Goal: Contribute content: Add original content to the website for others to see

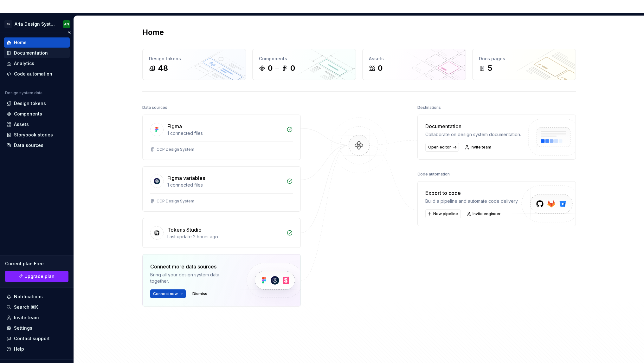
click at [37, 50] on div "Documentation" at bounding box center [31, 53] width 34 height 6
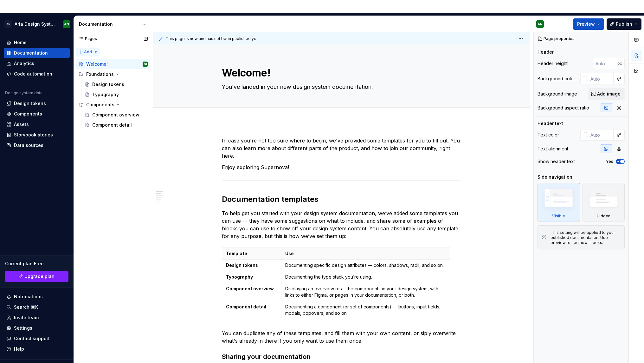
click at [90, 37] on div "Pages Pages Add Accessibility guide for tree Page tree. Navigate the tree with …" at bounding box center [113, 203] width 79 height 343
click at [97, 50] on div "New page" at bounding box center [108, 51] width 41 height 6
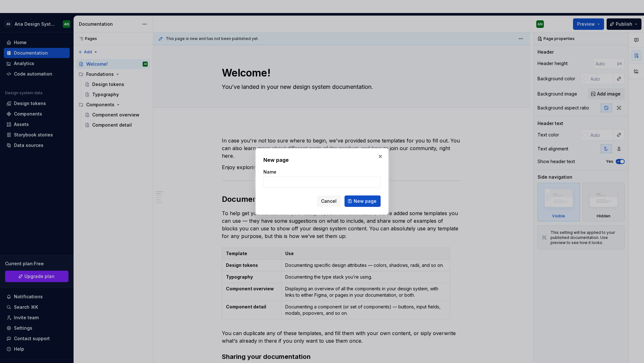
type textarea "*"
type input "Tokens"
type textarea "*"
drag, startPoint x: 289, startPoint y: 183, endPoint x: 260, endPoint y: 179, distance: 29.1
click at [260, 179] on div "New page Name Tokens Cancel New page" at bounding box center [321, 181] width 133 height 67
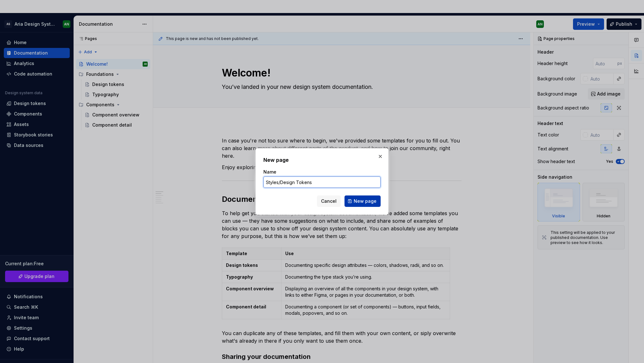
type input "Styles/Design Tokens"
click at [369, 204] on span "New page" at bounding box center [365, 201] width 23 height 6
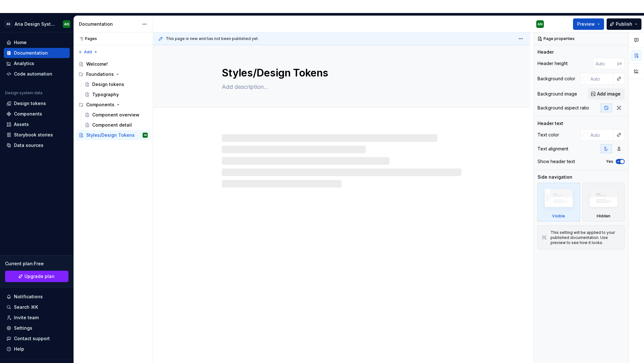
click at [244, 134] on div at bounding box center [342, 160] width 240 height 53
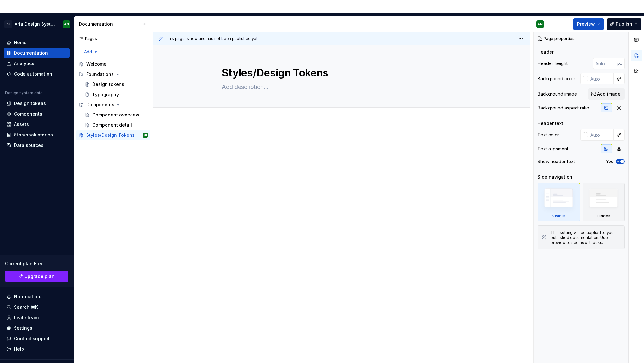
click at [245, 123] on div at bounding box center [341, 199] width 377 height 156
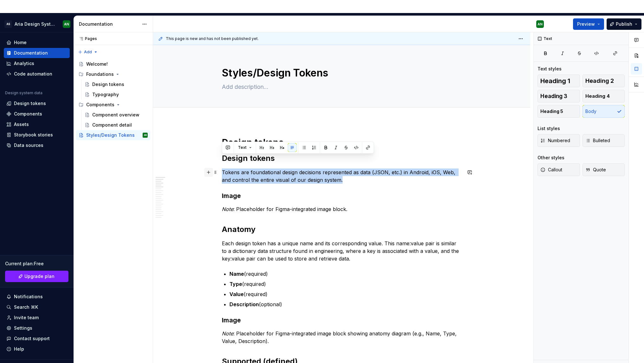
drag, startPoint x: 344, startPoint y: 170, endPoint x: 208, endPoint y: 161, distance: 136.5
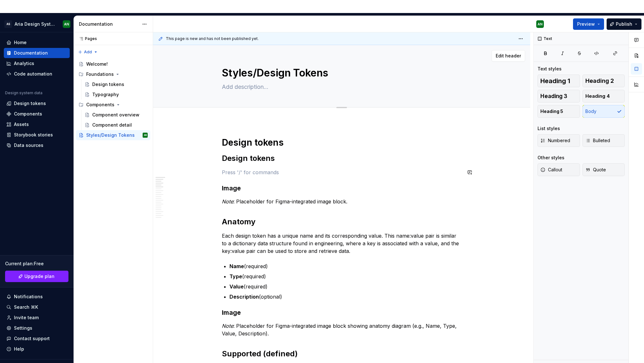
click at [257, 82] on textarea at bounding box center [341, 87] width 240 height 10
paste textarea "Tokens are foundational design decisions represented as data (JSON, etc.) in An…"
type textarea "*"
type textarea "Tokens are foundational design decisions represented as data (JSON, etc.) in An…"
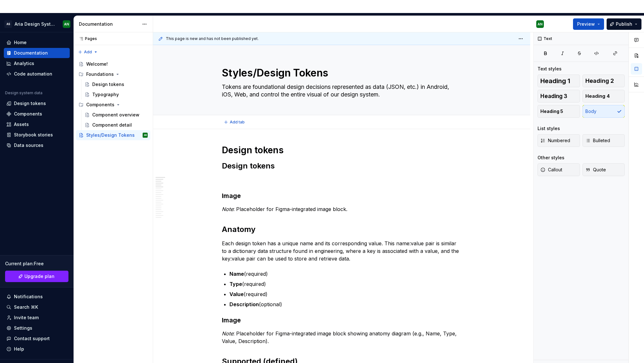
type textarea "*"
type textarea "Tokens are foundational design decisions represented as data (JSON, etc.) in An…"
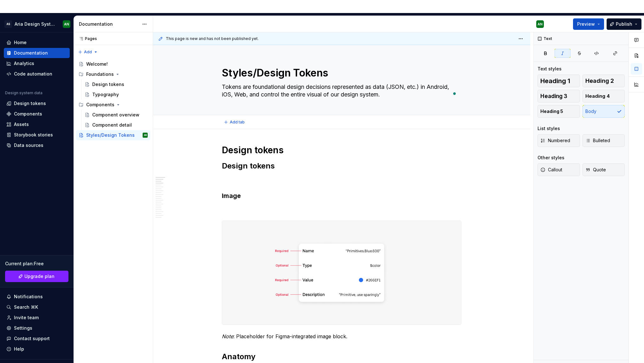
click at [286, 82] on textarea "Tokens are foundational design decisions represented as data (JSON, etc.) in An…" at bounding box center [341, 91] width 240 height 18
click at [254, 82] on textarea "Tokens are foundational design decisions represented as data (JSON, etc.) in An…" at bounding box center [341, 91] width 240 height 18
click at [333, 82] on textarea "Tokens are foundational design decisions represented as data (JSON, etc.) in An…" at bounding box center [341, 91] width 240 height 18
type textarea "*"
click at [261, 176] on p "To enrich screen reader interactions, please activate Accessibility in Grammarl…" at bounding box center [342, 180] width 240 height 8
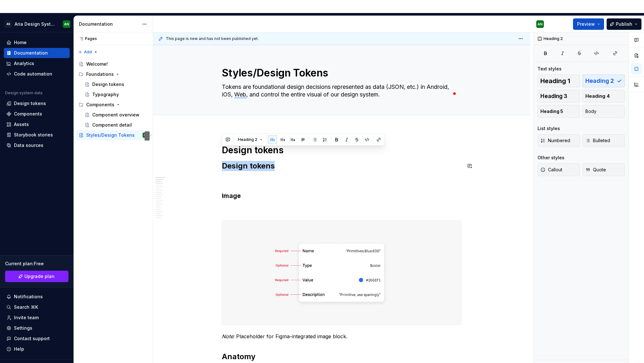
drag, startPoint x: 279, startPoint y: 153, endPoint x: 228, endPoint y: 147, distance: 51.1
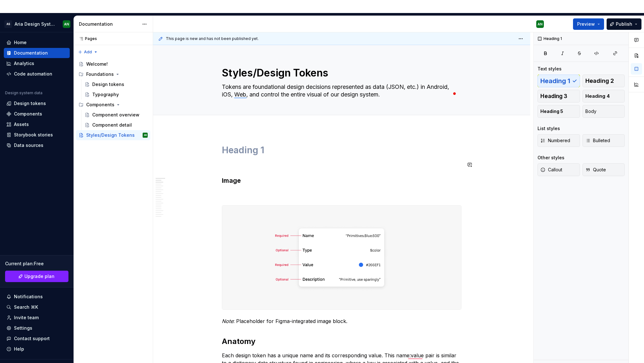
click at [225, 144] on h1 "To enrich screen reader interactions, please activate Accessibility in Grammarl…" at bounding box center [342, 149] width 240 height 11
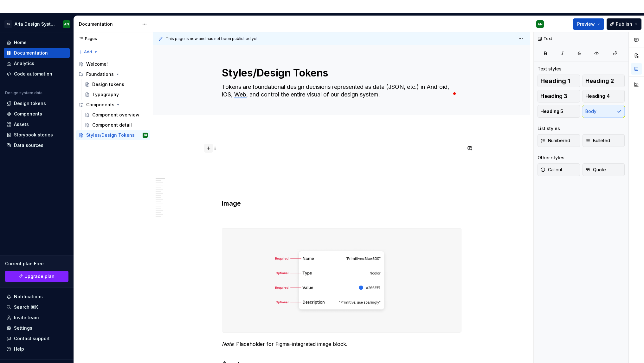
click at [210, 144] on button "button" at bounding box center [208, 148] width 9 height 9
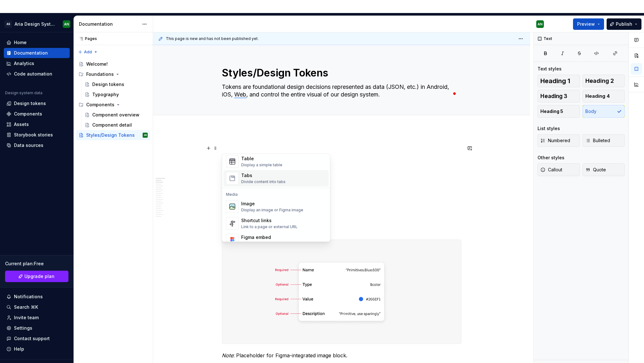
scroll to position [239, 0]
click at [269, 176] on div "Divide content into tabs" at bounding box center [263, 177] width 44 height 5
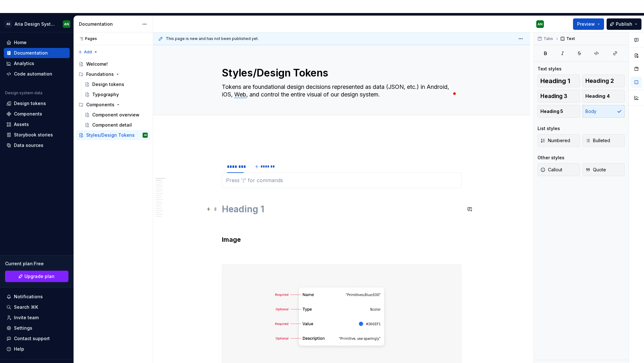
type textarea "*"
click at [237, 163] on div "********" at bounding box center [235, 166] width 17 height 6
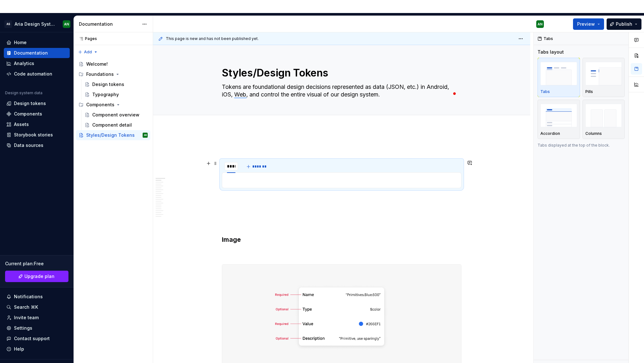
type input "*****"
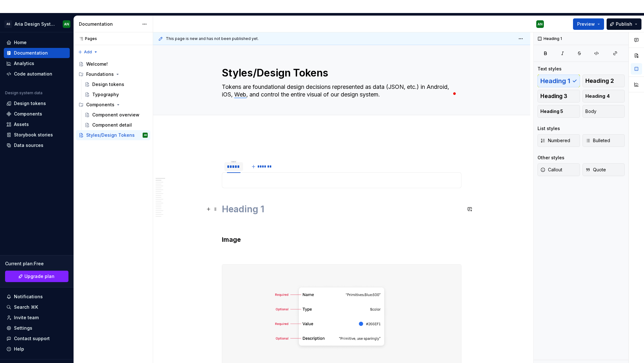
click at [247, 203] on h1 "To enrich screen reader interactions, please activate Accessibility in Grammarl…" at bounding box center [342, 208] width 240 height 11
click at [257, 176] on p "To enrich screen reader interactions, please activate Accessibility in Grammarl…" at bounding box center [341, 180] width 231 height 8
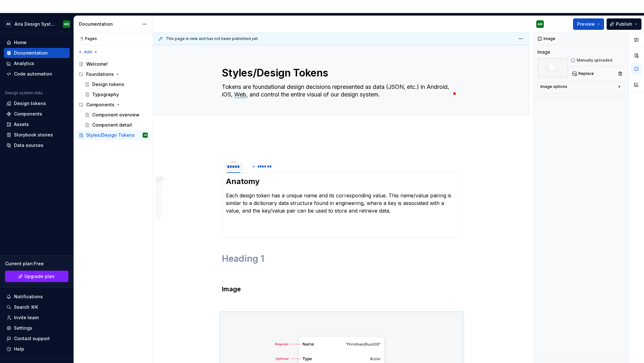
drag, startPoint x: 241, startPoint y: 308, endPoint x: 241, endPoint y: 0, distance: 308.3
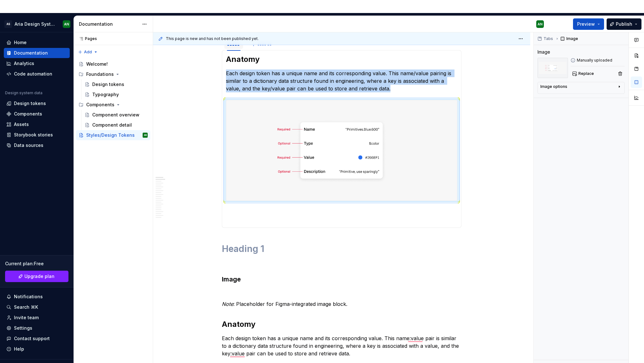
scroll to position [0, 0]
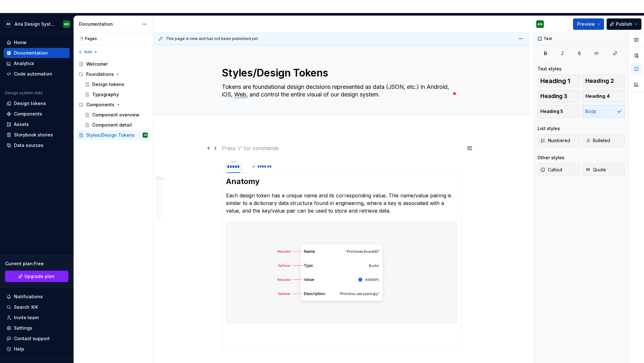
click at [370, 144] on p "To enrich screen reader interactions, please activate Accessibility in Grammarl…" at bounding box center [342, 148] width 240 height 8
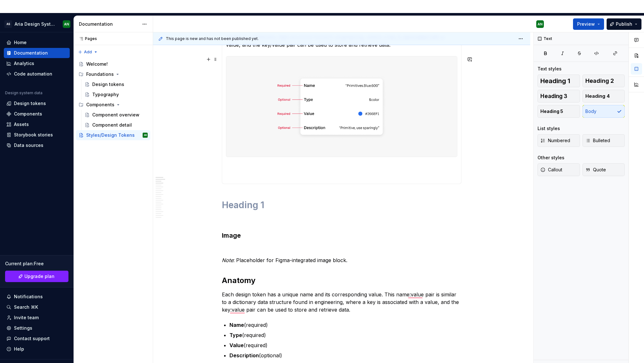
scroll to position [234, 0]
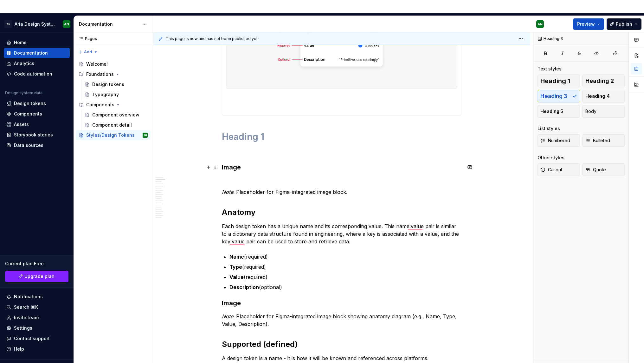
click at [246, 163] on h3 "Image" at bounding box center [342, 167] width 240 height 9
drag, startPoint x: 249, startPoint y: 155, endPoint x: 218, endPoint y: 150, distance: 31.8
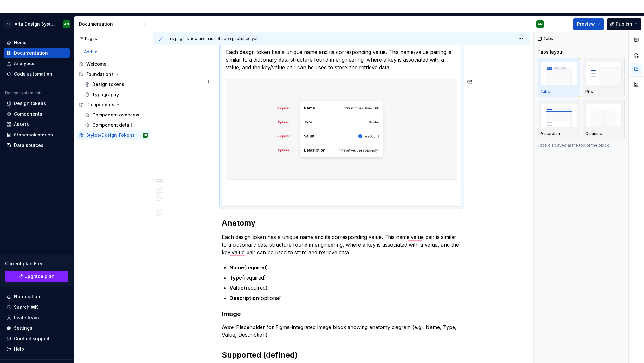
scroll to position [202, 0]
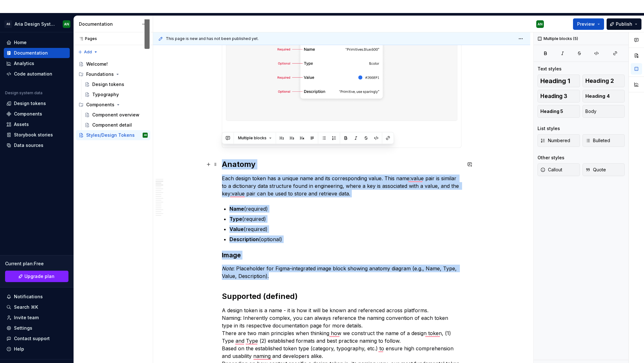
drag, startPoint x: 273, startPoint y: 264, endPoint x: 221, endPoint y: 152, distance: 123.4
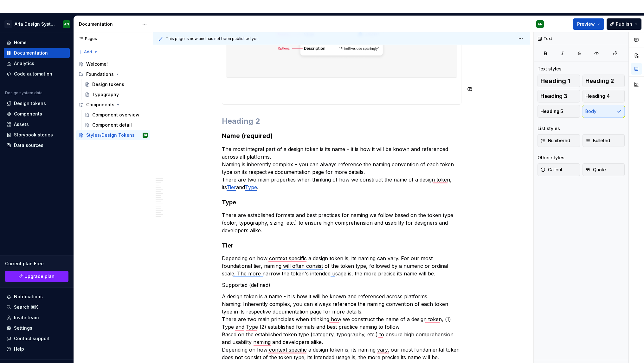
scroll to position [298, 0]
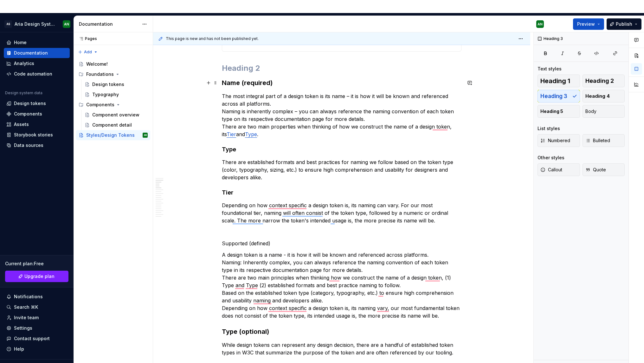
click at [222, 78] on h3 "Name (required)" at bounding box center [342, 82] width 240 height 9
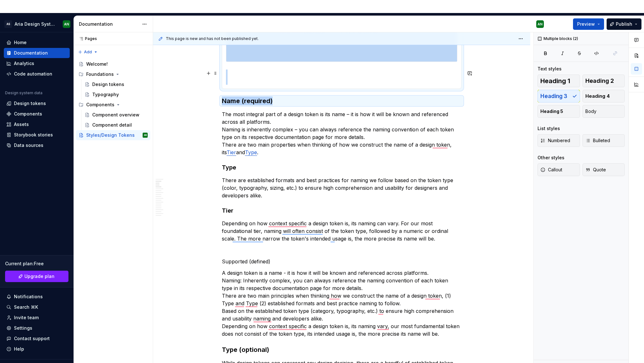
scroll to position [258, 0]
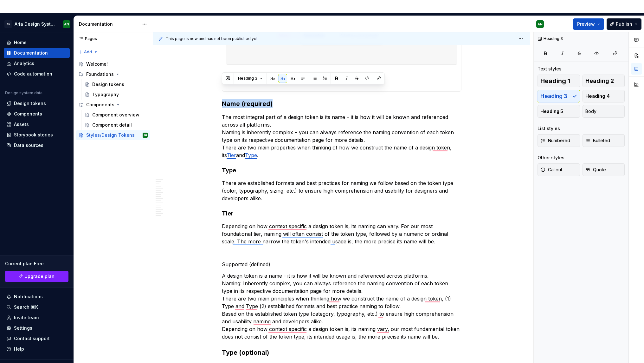
drag, startPoint x: 273, startPoint y: 51, endPoint x: 227, endPoint y: 85, distance: 56.7
click at [271, 77] on button "button" at bounding box center [272, 78] width 9 height 9
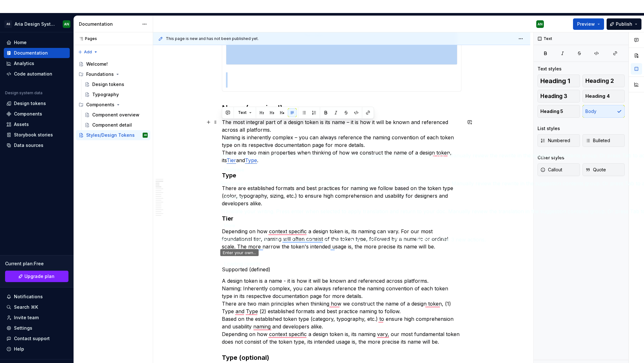
drag, startPoint x: 365, startPoint y: 132, endPoint x: 215, endPoint y: 123, distance: 150.8
click at [215, 123] on html "AS Aria Design System AN Home Documentation Analytics Code automation Design sy…" at bounding box center [322, 181] width 644 height 363
click at [298, 131] on p "The most integral part of a design token is its name – it is how it will be kno…" at bounding box center [342, 141] width 240 height 46
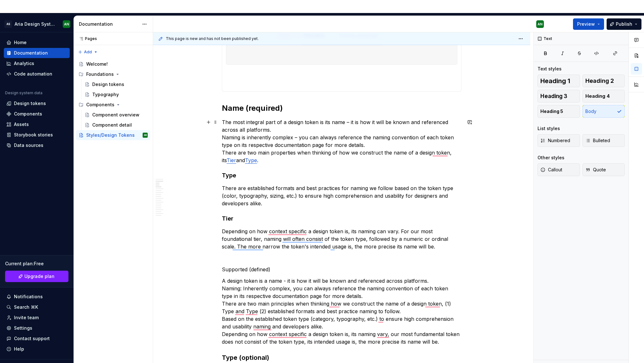
click at [277, 118] on p "The most integral part of a design token is its name – it is how it will be kno…" at bounding box center [342, 141] width 240 height 46
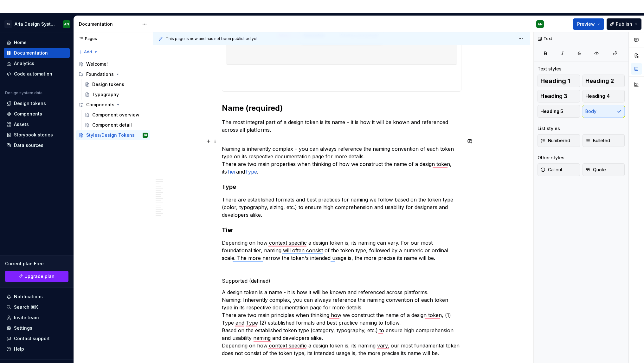
click at [372, 142] on p "Naming is inherently complex – you can always reference the naming convention o…" at bounding box center [342, 156] width 240 height 38
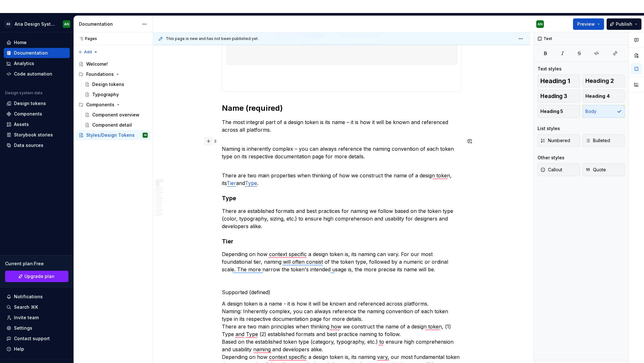
click at [209, 137] on button "button" at bounding box center [208, 141] width 9 height 9
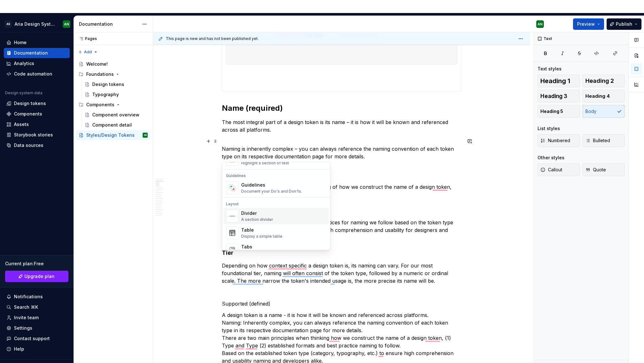
scroll to position [161, 0]
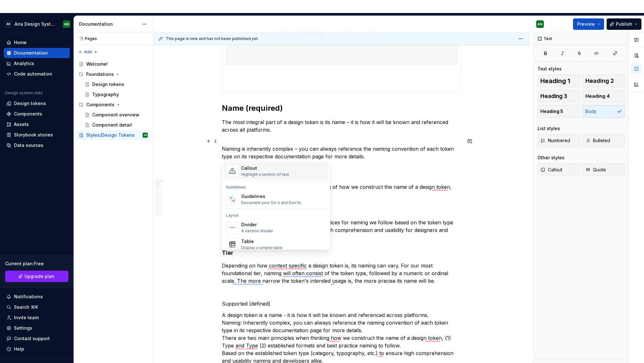
click at [267, 171] on div "Callout" at bounding box center [265, 168] width 48 height 6
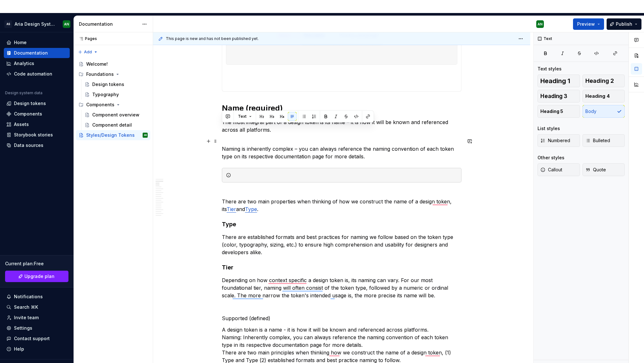
drag, startPoint x: 299, startPoint y: 138, endPoint x: 185, endPoint y: 132, distance: 113.6
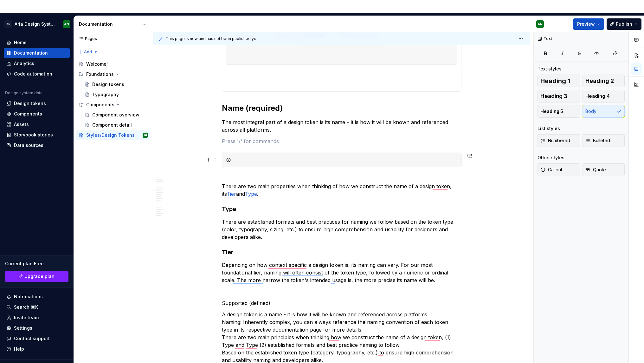
click at [240, 157] on div "To enrich screen reader interactions, please activate Accessibility in Grammarl…" at bounding box center [346, 160] width 224 height 6
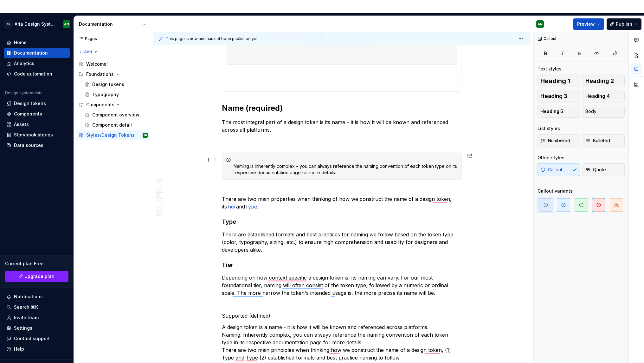
click at [229, 157] on icon "To enrich screen reader interactions, please activate Accessibility in Grammarl…" at bounding box center [228, 159] width 5 height 5
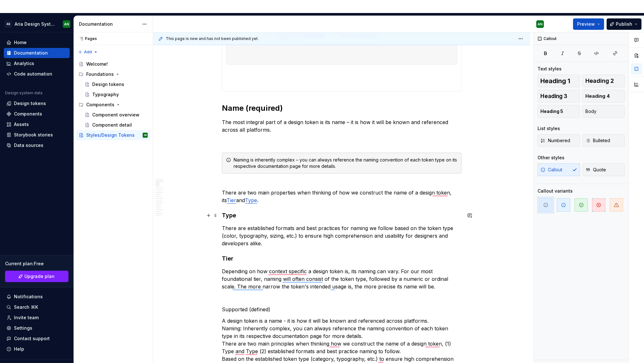
click at [228, 211] on h4 "Type" at bounding box center [342, 215] width 240 height 8
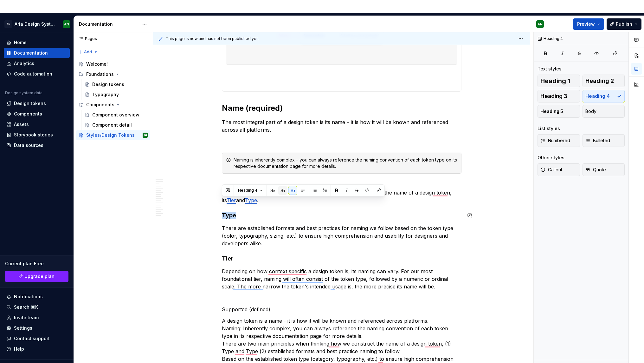
click at [282, 190] on button "button" at bounding box center [282, 190] width 9 height 9
click at [229, 256] on h4 "Tier" at bounding box center [342, 260] width 240 height 8
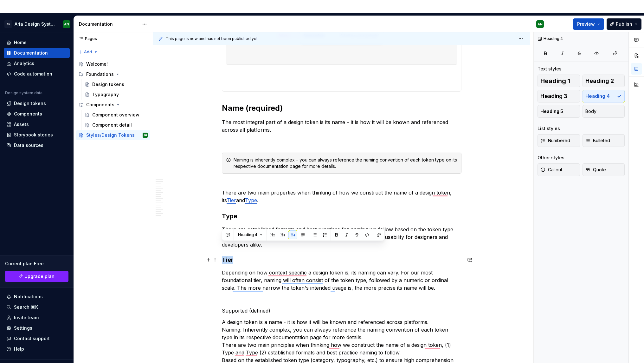
click at [229, 256] on h4 "Tier" at bounding box center [342, 260] width 240 height 8
click at [282, 234] on button "button" at bounding box center [282, 234] width 9 height 9
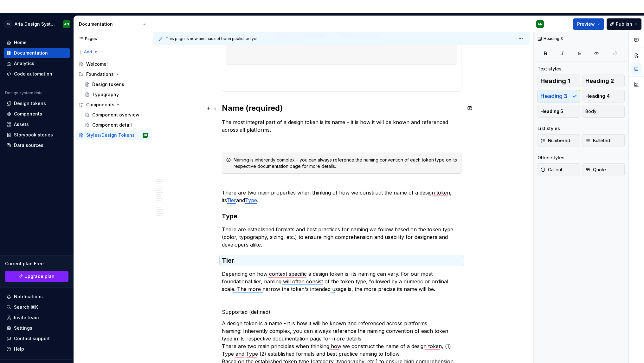
click at [235, 103] on h2 "Name (required)" at bounding box center [342, 108] width 240 height 10
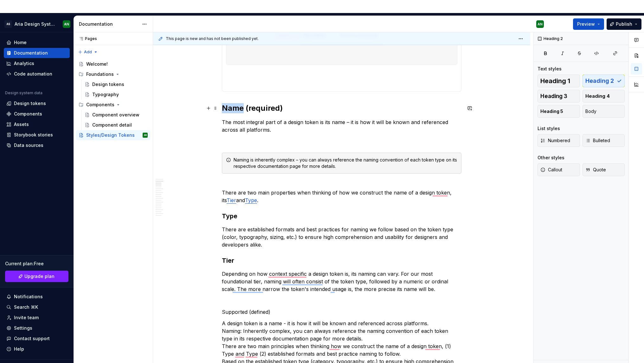
click at [235, 103] on h2 "Name (required)" at bounding box center [342, 108] width 240 height 10
click at [231, 211] on h3 "Type" at bounding box center [342, 215] width 240 height 9
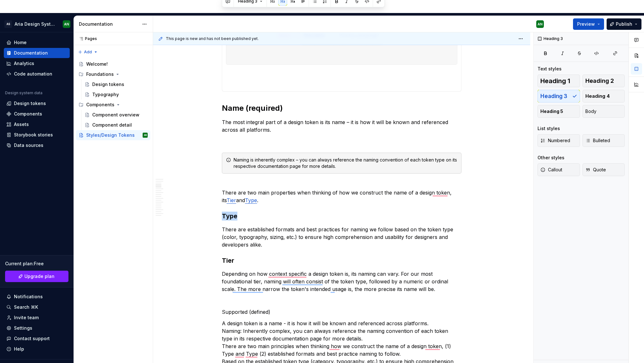
scroll to position [476, 0]
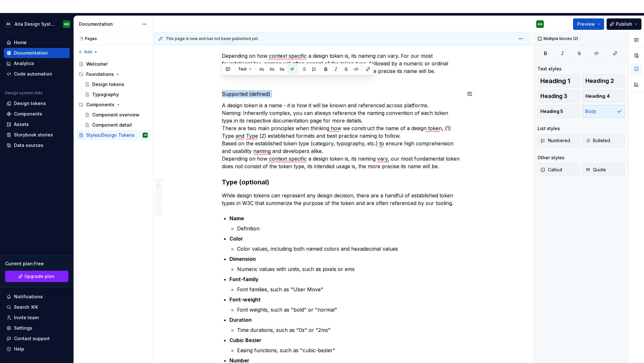
drag, startPoint x: 228, startPoint y: 80, endPoint x: 272, endPoint y: 85, distance: 44.7
click at [261, 69] on button "button" at bounding box center [261, 69] width 9 height 9
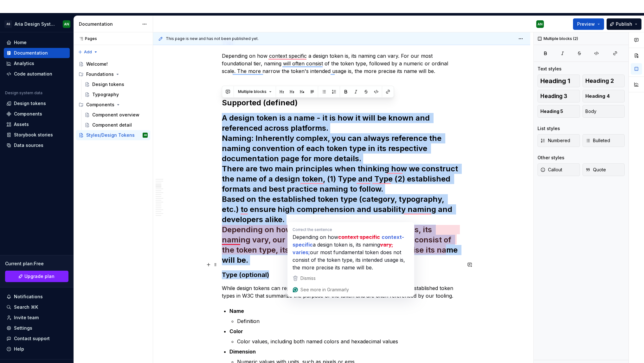
drag, startPoint x: 222, startPoint y: 104, endPoint x: 337, endPoint y: 248, distance: 183.8
click at [337, 252] on html "AS Aria Design System AN Home Documentation Analytics Code automation Design sy…" at bounding box center [322, 181] width 644 height 363
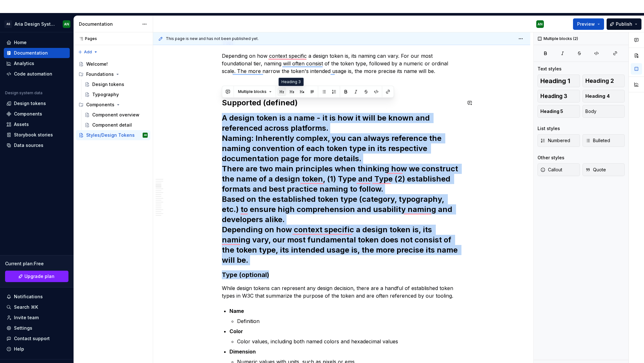
click at [283, 91] on button "button" at bounding box center [281, 91] width 9 height 9
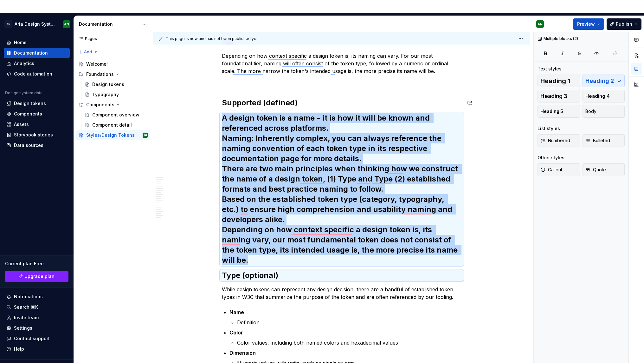
click at [283, 98] on h2 "Supported (defined)" at bounding box center [342, 103] width 240 height 10
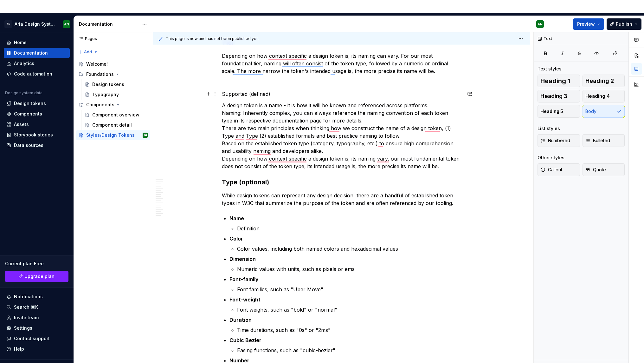
click at [280, 90] on p "Supported (defined)" at bounding box center [342, 94] width 240 height 8
click at [209, 89] on button "button" at bounding box center [208, 93] width 9 height 9
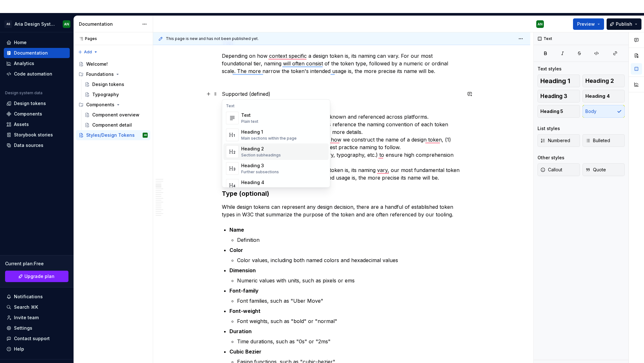
click at [258, 151] on div "Heading 2" at bounding box center [261, 148] width 40 height 6
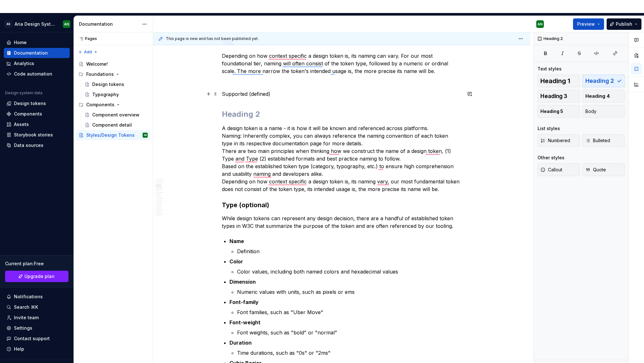
click at [269, 90] on p "Supported (defined)" at bounding box center [342, 94] width 240 height 8
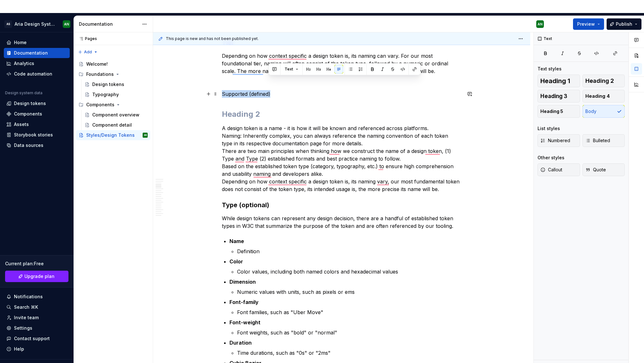
click at [269, 90] on p "Supported (defined)" at bounding box center [342, 94] width 240 height 8
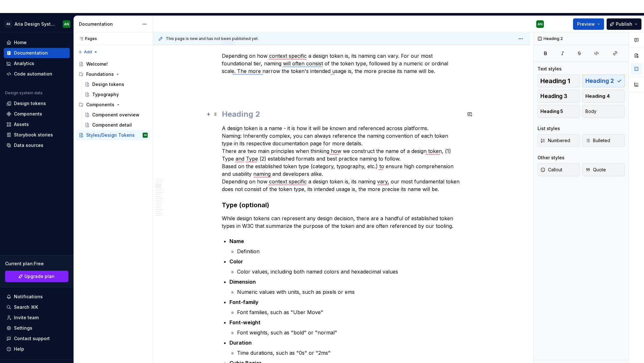
click at [244, 109] on h2 "To enrich screen reader interactions, please activate Accessibility in Grammarl…" at bounding box center [342, 114] width 240 height 10
click at [247, 90] on p "To enrich screen reader interactions, please activate Accessibility in Grammarl…" at bounding box center [342, 94] width 240 height 8
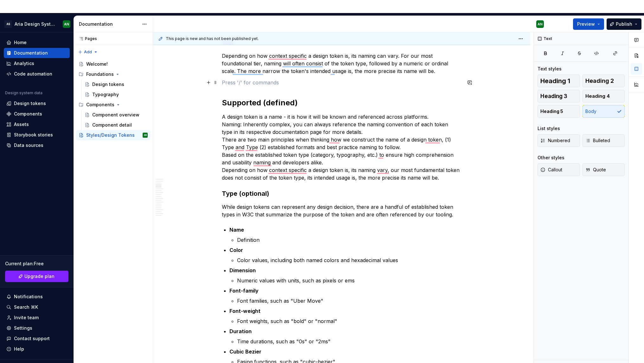
click at [235, 79] on p "To enrich screen reader interactions, please activate Accessibility in Grammarl…" at bounding box center [342, 83] width 240 height 8
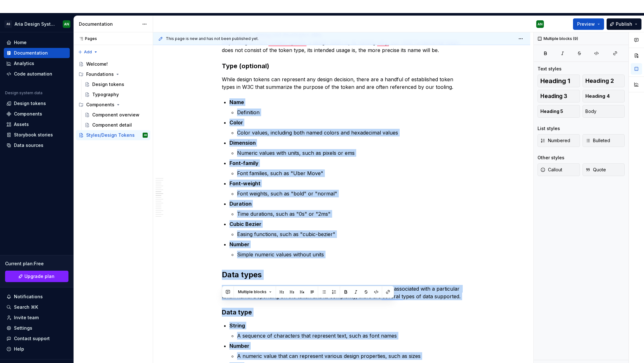
scroll to position [865, 0]
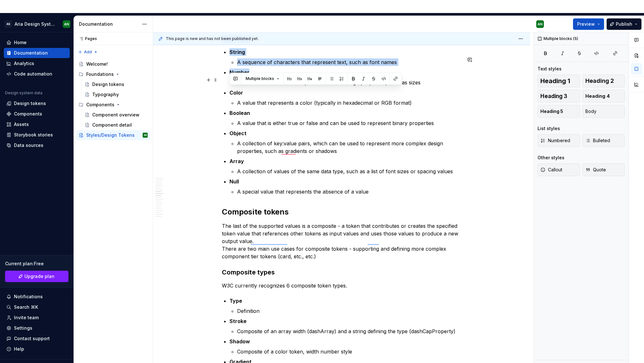
drag, startPoint x: 228, startPoint y: 203, endPoint x: 337, endPoint y: 104, distance: 147.2
click at [332, 68] on div "***** ******* Anatomy Each design token has a unique name and its corresponding…" at bounding box center [342, 67] width 240 height 1577
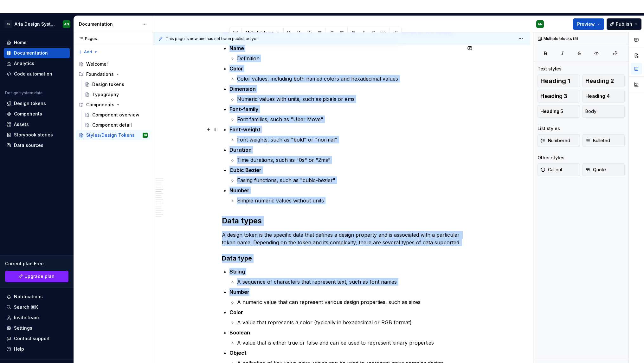
scroll to position [630, 0]
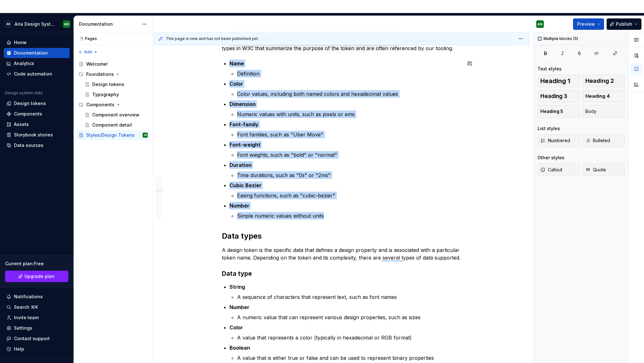
click at [326, 212] on p "Simple numeric values without units" at bounding box center [349, 216] width 224 height 8
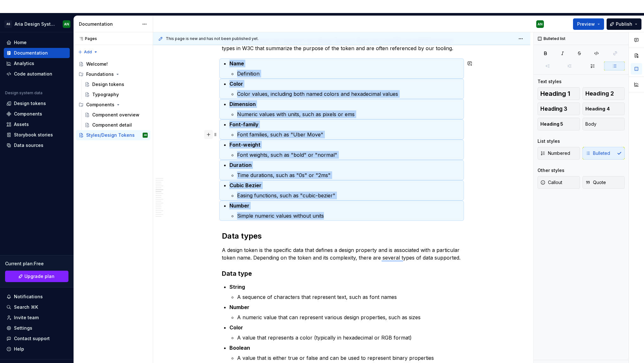
click at [208, 130] on button "button" at bounding box center [208, 134] width 9 height 9
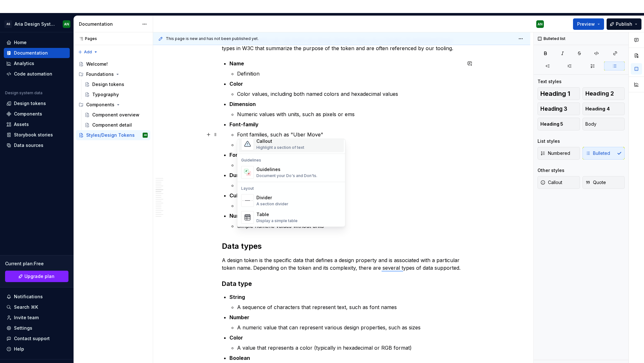
scroll to position [166, 0]
click at [267, 211] on div "Table" at bounding box center [276, 213] width 41 height 6
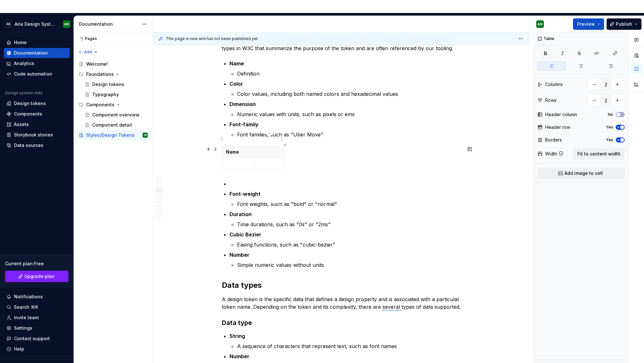
click at [271, 149] on p "To enrich screen reader interactions, please activate Accessibility in Grammarl…" at bounding box center [270, 152] width 24 height 6
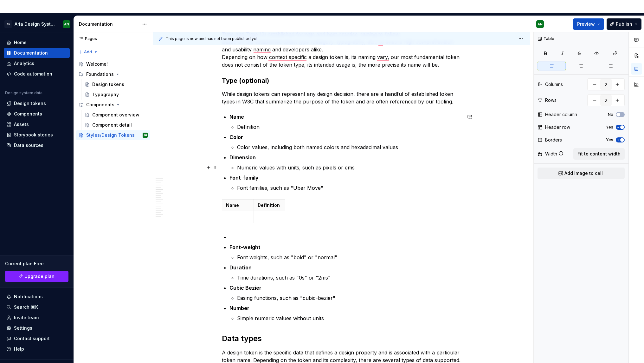
scroll to position [624, 0]
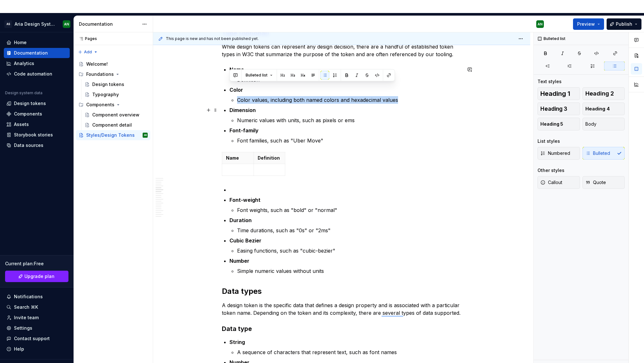
drag, startPoint x: 238, startPoint y: 87, endPoint x: 350, endPoint y: 91, distance: 111.6
click at [350, 91] on ul "Name Definition Color Color values, including both named colors and hexadecimal…" at bounding box center [345, 105] width 232 height 79
copy p "Color values, including both named colors and hexadecimal values"
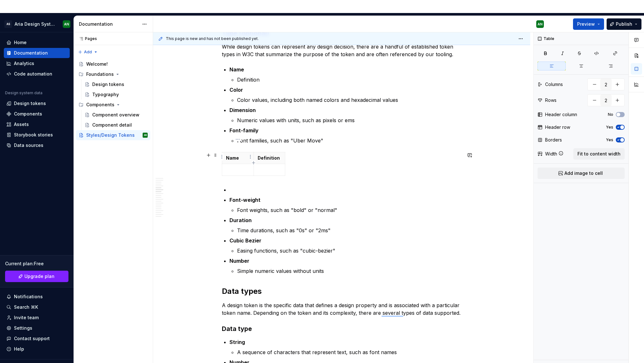
click at [240, 166] on p "To enrich screen reader interactions, please activate Accessibility in Grammarl…" at bounding box center [238, 169] width 24 height 6
click at [272, 166] on p "To enrich screen reader interactions, please activate Accessibility in Grammarl…" at bounding box center [270, 169] width 24 height 6
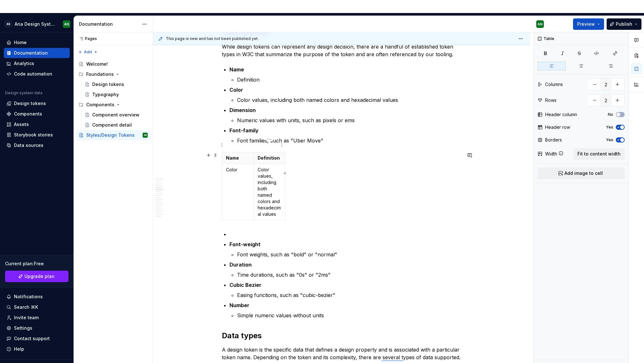
click at [283, 146] on html "AS Aria Design System AN Home Documentation Analytics Code automation Design sy…" at bounding box center [322, 181] width 644 height 363
click at [288, 181] on html "AS Aria Design System AN Home Documentation Analytics Code automation Design sy…" at bounding box center [322, 181] width 644 height 363
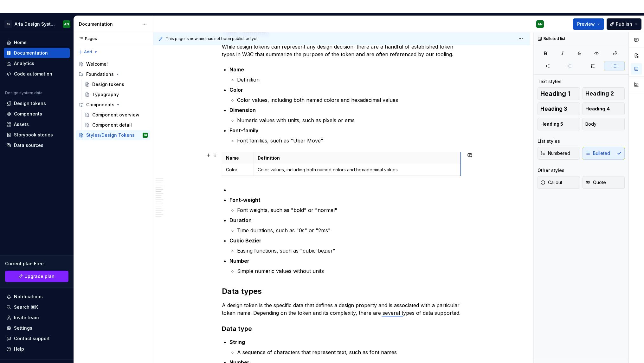
drag, startPoint x: 284, startPoint y: 148, endPoint x: 460, endPoint y: 145, distance: 175.9
click at [237, 116] on p "Numeric values with units, such as pixels or ems" at bounding box center [349, 120] width 224 height 8
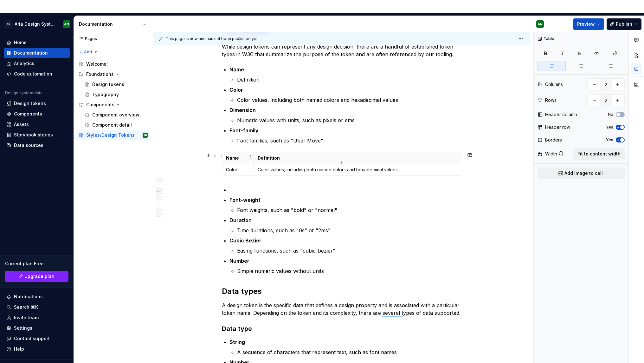
click at [244, 166] on p "Color" at bounding box center [238, 169] width 24 height 6
click at [458, 157] on html "AS Aria Design System AN Home Documentation Analytics Code automation Design sy…" at bounding box center [322, 181] width 644 height 363
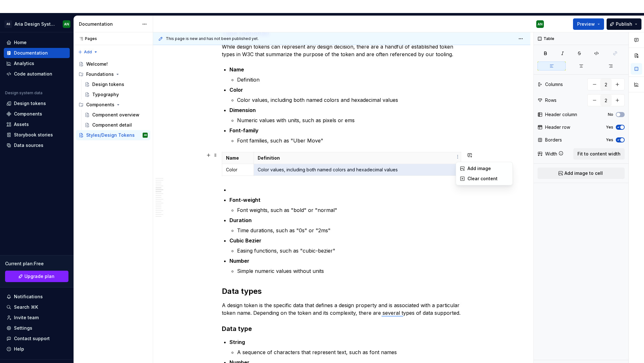
type textarea "*"
click at [240, 156] on html "AS Aria Design System AN Home Documentation Analytics Code automation Design sy…" at bounding box center [322, 181] width 644 height 363
click at [222, 158] on html "AS Aria Design System AN Home Documentation Analytics Code automation Design sy…" at bounding box center [322, 181] width 644 height 363
click at [260, 178] on div "Add row after" at bounding box center [252, 178] width 41 height 6
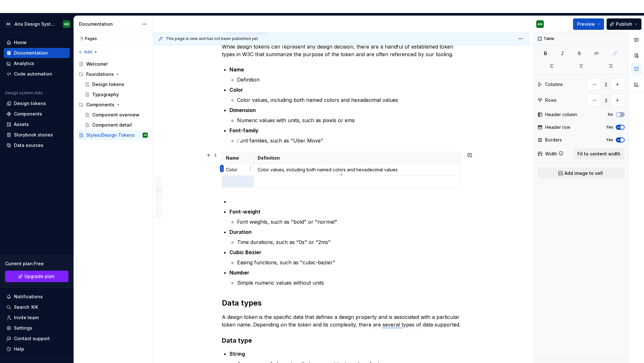
click at [222, 169] on html "AS Aria Design System AN Home Documentation Analytics Code automation Design sy…" at bounding box center [322, 181] width 644 height 363
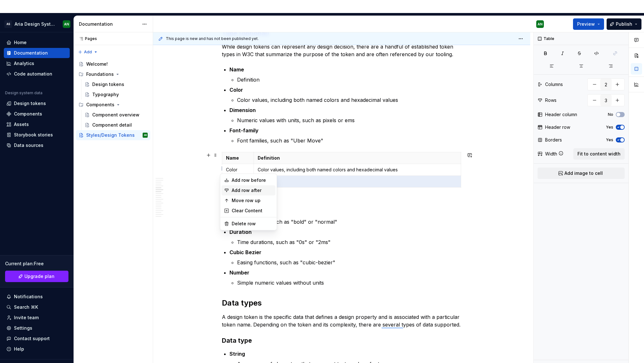
click at [255, 192] on div "Add row after" at bounding box center [252, 190] width 41 height 6
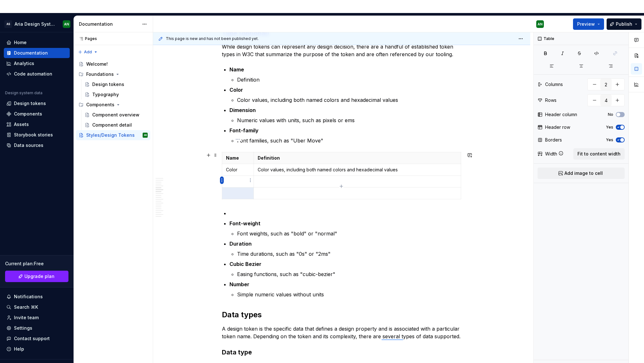
click at [222, 180] on html "AS Aria Design System AN Home Documentation Analytics Code automation Design sy…" at bounding box center [322, 181] width 644 height 363
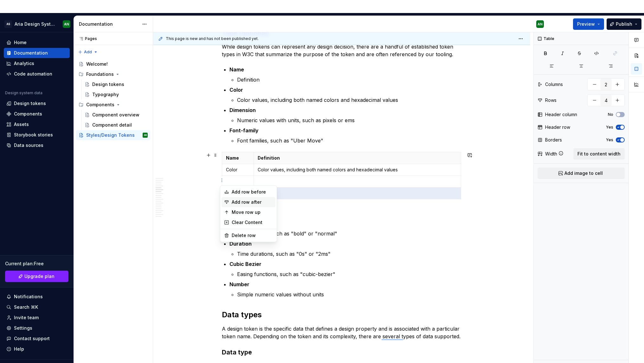
click at [254, 202] on div "Add row after" at bounding box center [252, 202] width 41 height 6
type input "5"
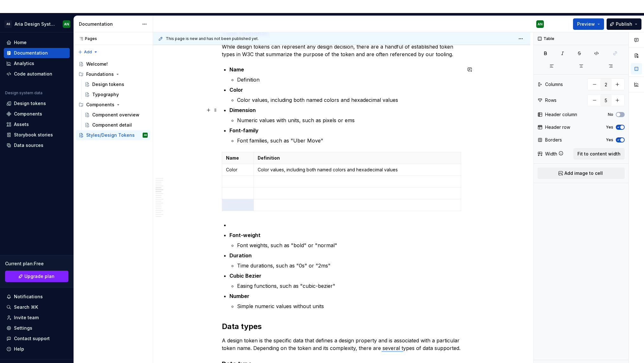
click at [240, 107] on strong "Dimension" at bounding box center [242, 110] width 26 height 6
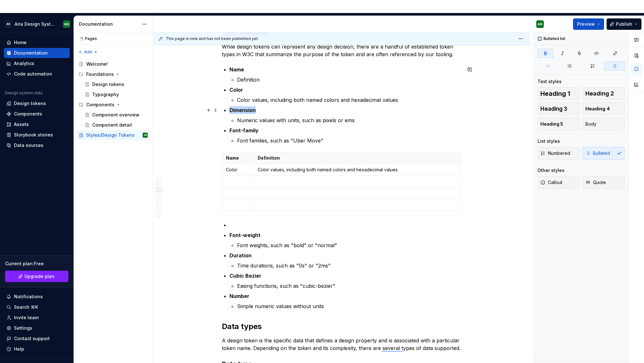
click at [240, 107] on strong "Dimension" at bounding box center [242, 110] width 26 height 6
copy strong "Dimension"
click at [237, 178] on p "To enrich screen reader interactions, please activate Accessibility in Grammarl…" at bounding box center [238, 181] width 24 height 6
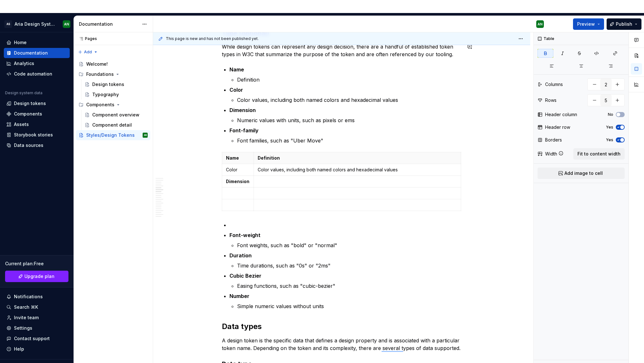
type textarea "*"
click at [240, 178] on strong "Dimension" at bounding box center [237, 180] width 23 height 5
click at [244, 155] on button "button" at bounding box center [243, 156] width 9 height 9
click at [310, 111] on ul "Name Definition Color Color values, including both named colors and hexadecimal…" at bounding box center [345, 105] width 232 height 79
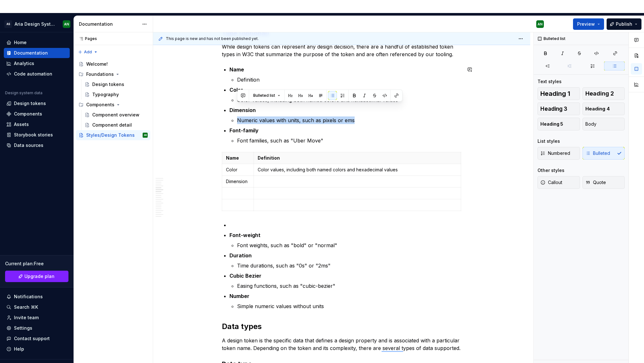
click at [354, 116] on p "Numeric values with units, such as pixels or ems" at bounding box center [349, 120] width 224 height 8
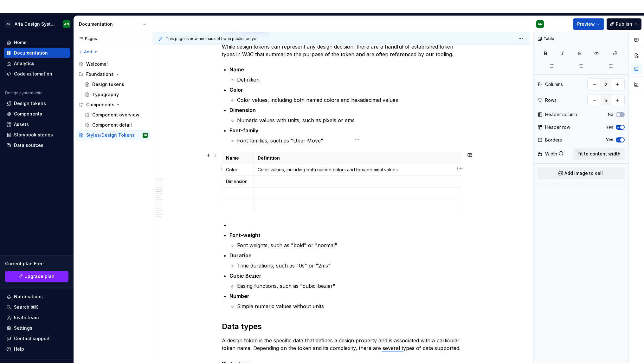
click at [282, 178] on p "To enrich screen reader interactions, please activate Accessibility in Grammarl…" at bounding box center [357, 181] width 199 height 6
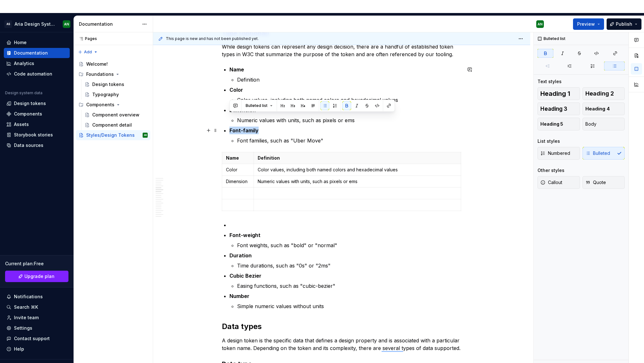
drag, startPoint x: 258, startPoint y: 116, endPoint x: 228, endPoint y: 115, distance: 29.5
click at [228, 115] on div "***** ******* Anatomy Each design token has a unique name and its corresponding…" at bounding box center [342, 351] width 240 height 1662
copy strong "Font-family"
click at [242, 190] on p "To enrich screen reader interactions, please activate Accessibility in Grammarl…" at bounding box center [238, 193] width 24 height 6
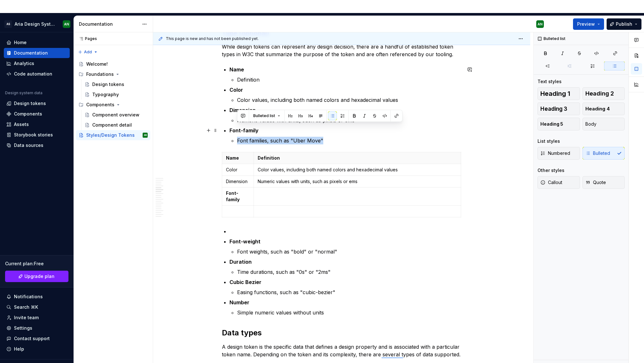
drag, startPoint x: 323, startPoint y: 125, endPoint x: 244, endPoint y: 122, distance: 78.7
click at [244, 126] on li "Font-family Font families, such as "Uber Move"" at bounding box center [345, 135] width 232 height 18
copy p "Font families, such as "Uber Move""
click at [277, 190] on p "To enrich screen reader interactions, please activate Accessibility in Grammarl…" at bounding box center [357, 193] width 199 height 6
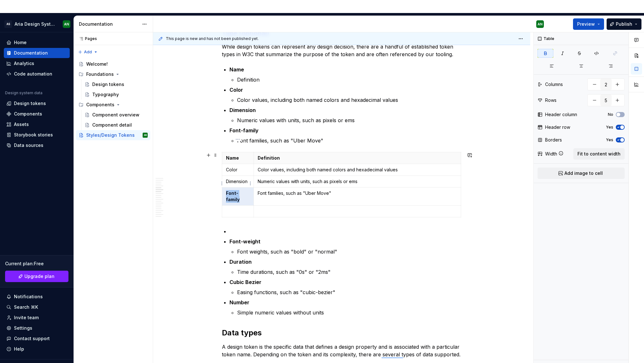
drag, startPoint x: 241, startPoint y: 188, endPoint x: 223, endPoint y: 179, distance: 19.8
click at [223, 179] on body "AS Aria Design System AN Home Documentation Analytics Code automation Design sy…" at bounding box center [322, 181] width 644 height 363
click at [241, 190] on p "Font-family" at bounding box center [238, 196] width 24 height 13
drag, startPoint x: 242, startPoint y: 188, endPoint x: 235, endPoint y: 174, distance: 16.0
click at [226, 190] on p "Font-family" at bounding box center [238, 196] width 24 height 13
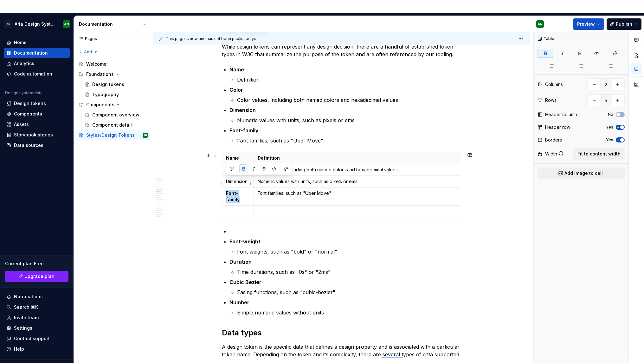
click at [242, 168] on button "button" at bounding box center [243, 168] width 9 height 9
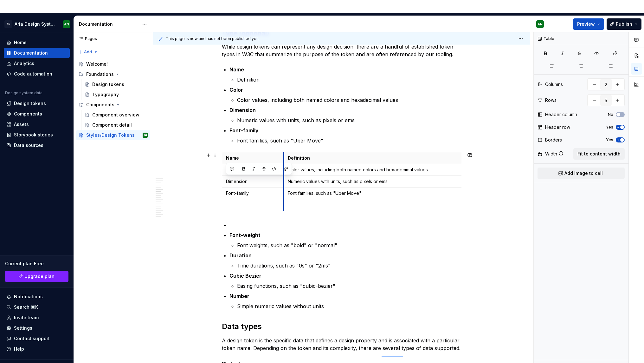
drag, startPoint x: 253, startPoint y: 145, endPoint x: 284, endPoint y: 147, distance: 30.2
click at [284, 152] on th "Definition" at bounding box center [387, 158] width 207 height 12
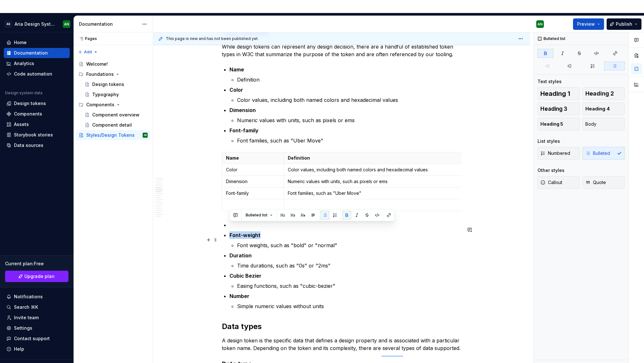
drag, startPoint x: 259, startPoint y: 225, endPoint x: 228, endPoint y: 224, distance: 30.8
click at [228, 224] on div "***** ******* Anatomy Each design token has a unique name and its corresponding…" at bounding box center [342, 351] width 240 height 1662
copy strong "Font-weight"
click at [237, 202] on p "To enrich screen reader interactions, please activate Accessibility in Grammarl…" at bounding box center [253, 205] width 54 height 6
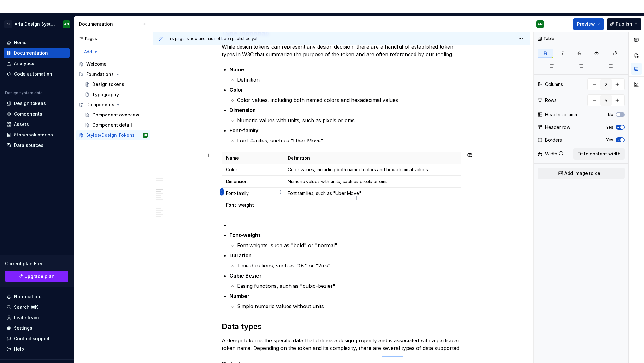
click at [222, 193] on html "AS Aria Design System AN Home Documentation Analytics Code automation Design sy…" at bounding box center [322, 181] width 644 height 363
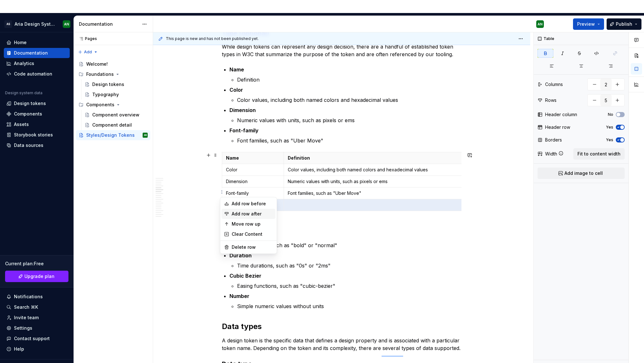
click at [239, 212] on div "Add row after" at bounding box center [252, 213] width 41 height 6
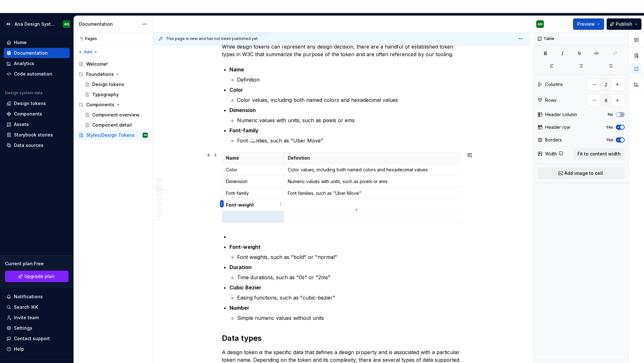
click at [220, 204] on html "AS Aria Design System AN Home Documentation Analytics Code automation Design sy…" at bounding box center [322, 181] width 644 height 363
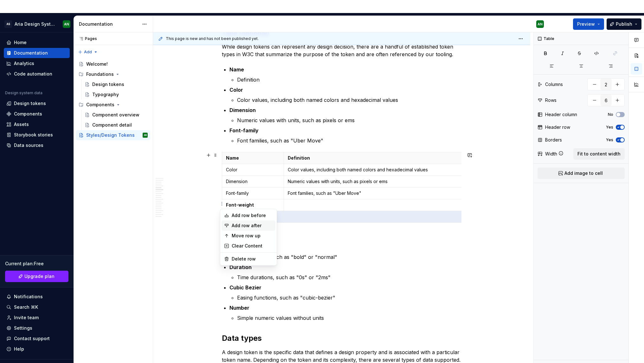
click at [235, 223] on div "Add row after" at bounding box center [252, 225] width 41 height 6
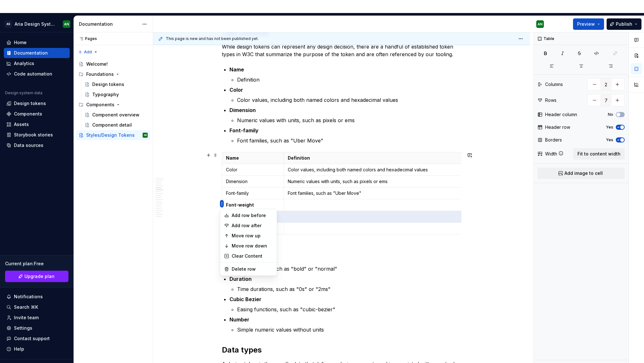
click at [222, 203] on html "AS Aria Design System AN Home Documentation Analytics Code automation Design sy…" at bounding box center [322, 181] width 644 height 363
click at [235, 226] on div "Add row after" at bounding box center [252, 225] width 41 height 6
type input "8"
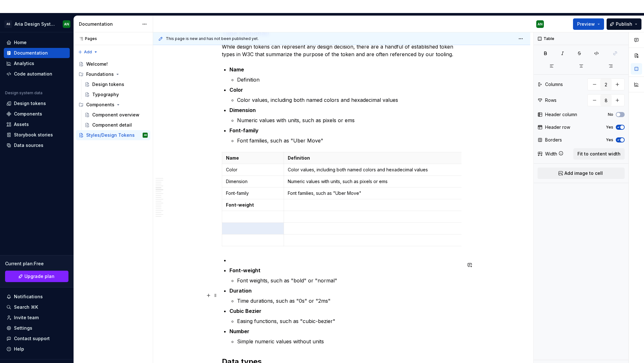
click at [237, 287] on strong "Duration" at bounding box center [240, 290] width 22 height 6
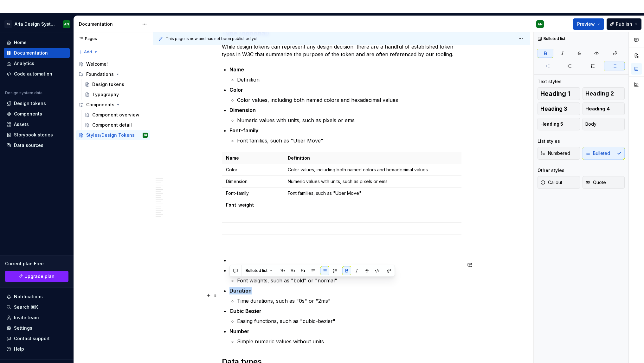
click at [237, 287] on strong "Duration" at bounding box center [240, 290] width 22 height 6
copy strong "Duration"
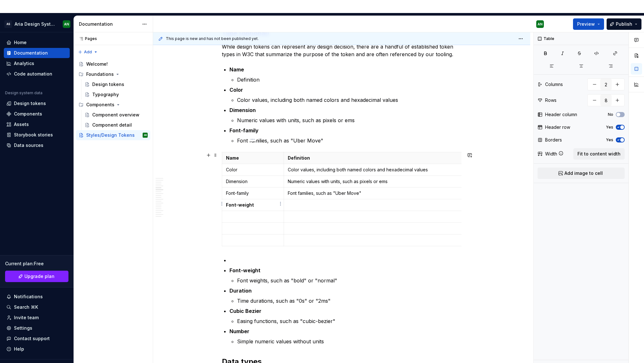
click at [239, 213] on p "To enrich screen reader interactions, please activate Accessibility in Grammarl…" at bounding box center [253, 216] width 54 height 6
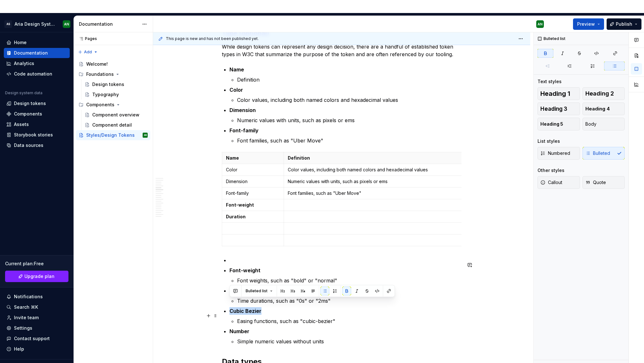
drag, startPoint x: 261, startPoint y: 305, endPoint x: 229, endPoint y: 299, distance: 32.6
click at [229, 299] on div "***** ******* Anatomy Each design token has a unique name and its corresponding…" at bounding box center [342, 368] width 240 height 1697
copy strong "Cubic Bezier"
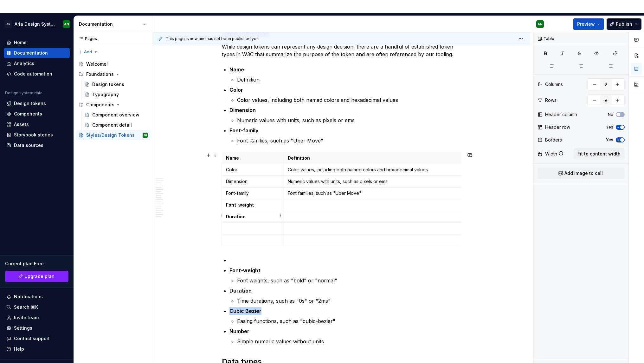
click at [242, 225] on p "To enrich screen reader interactions, please activate Accessibility in Grammarl…" at bounding box center [253, 228] width 54 height 6
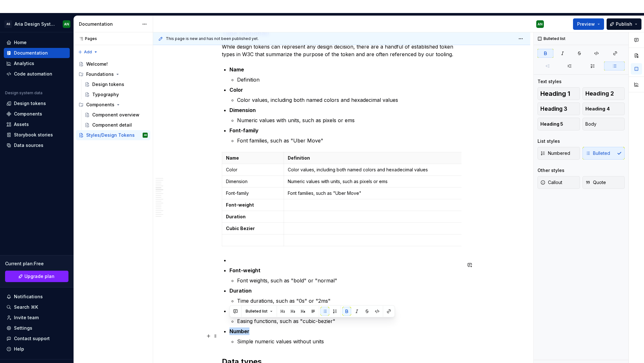
drag, startPoint x: 248, startPoint y: 323, endPoint x: 230, endPoint y: 320, distance: 18.9
click at [230, 328] on strong "Number" at bounding box center [239, 331] width 20 height 6
copy strong "Number"
click at [240, 237] on p "To enrich screen reader interactions, please activate Accessibility in Grammarl…" at bounding box center [253, 240] width 54 height 6
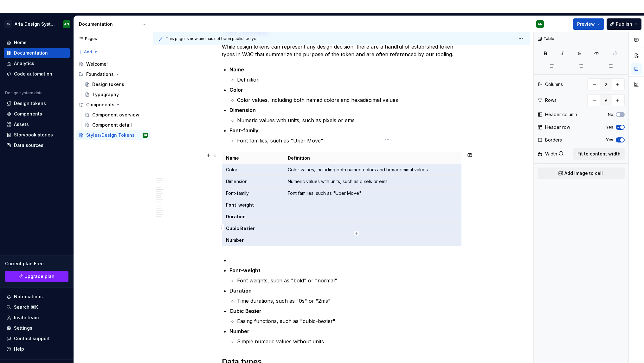
drag, startPoint x: 329, startPoint y: 216, endPoint x: 335, endPoint y: 230, distance: 14.9
click at [335, 230] on tbody "Name Definition Color Color values, including both named colors and hexadecimal…" at bounding box center [356, 199] width 269 height 94
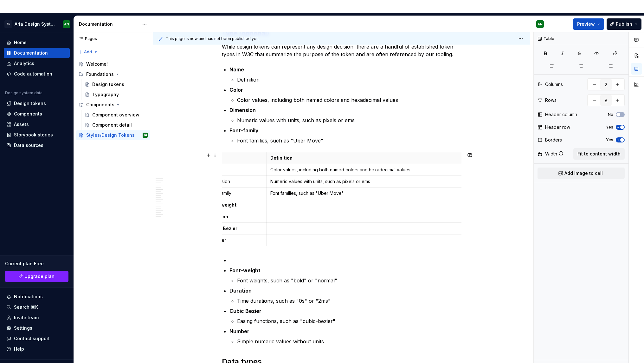
scroll to position [0, 0]
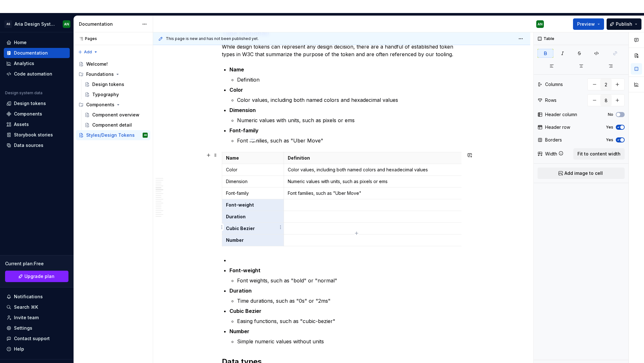
drag, startPoint x: 225, startPoint y: 192, endPoint x: 249, endPoint y: 228, distance: 43.2
click at [249, 228] on tbody "Name Definition Color Color values, including both named colors and hexadecimal…" at bounding box center [356, 199] width 269 height 94
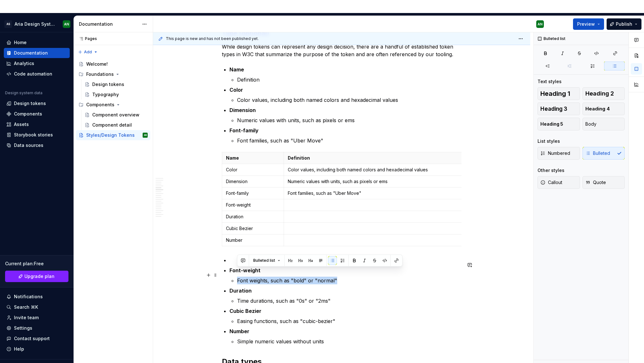
drag, startPoint x: 336, startPoint y: 273, endPoint x: 258, endPoint y: 266, distance: 78.6
click at [258, 266] on li "Font-weight Font weights, such as "bold" or "normal"" at bounding box center [345, 275] width 232 height 18
copy p "Font weights, such as "bold" or "normal""
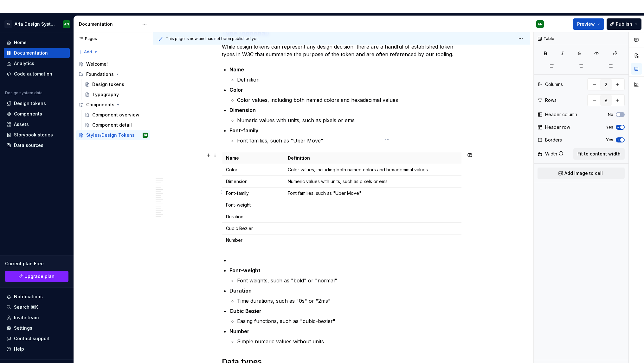
click at [304, 202] on p "To enrich screen reader interactions, please activate Accessibility in Grammarl…" at bounding box center [387, 205] width 199 height 6
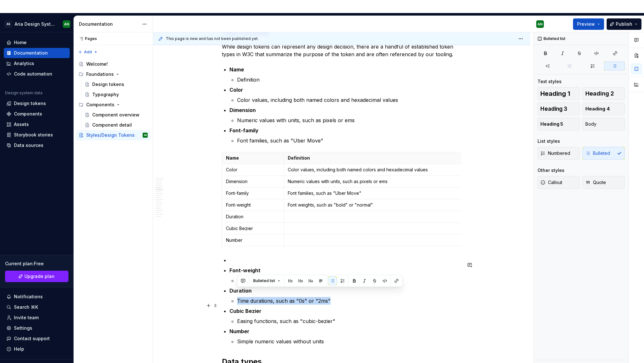
drag, startPoint x: 330, startPoint y: 292, endPoint x: 238, endPoint y: 290, distance: 92.9
click at [238, 297] on p "Time durations, such as "0s" or "2ms"" at bounding box center [349, 301] width 224 height 8
copy p "Time durations, such as "0s" or "2ms""
click at [297, 213] on p "To enrich screen reader interactions, please activate Accessibility in Grammarl…" at bounding box center [387, 216] width 199 height 6
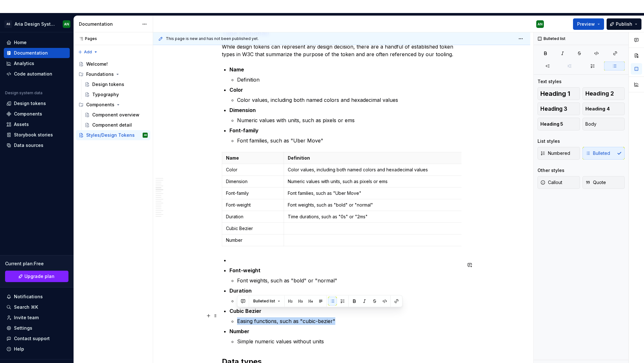
drag, startPoint x: 254, startPoint y: 307, endPoint x: 248, endPoint y: 307, distance: 5.7
click at [248, 307] on li "Cubic Bezier Easing functions, such as "cubic-bezier"" at bounding box center [345, 316] width 232 height 18
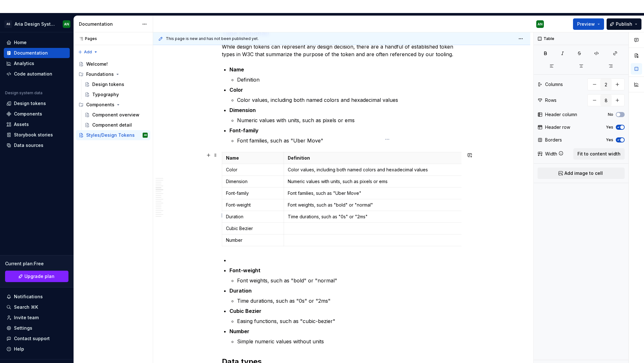
click at [306, 225] on p "To enrich screen reader interactions, please activate Accessibility in Grammarl…" at bounding box center [387, 228] width 199 height 6
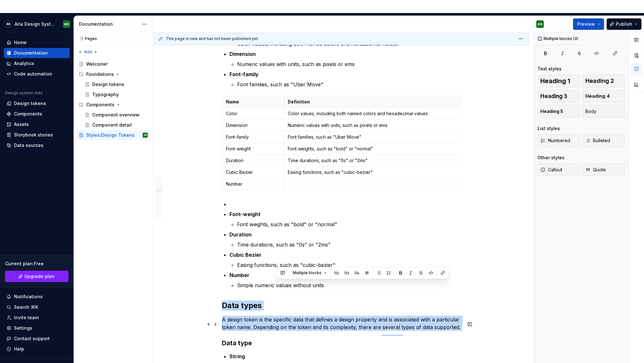
scroll to position [699, 0]
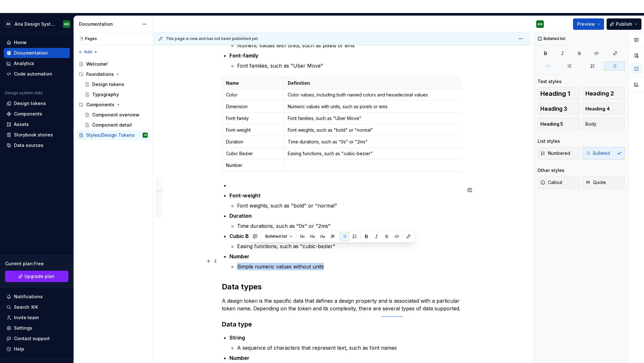
drag, startPoint x: 293, startPoint y: 334, endPoint x: 268, endPoint y: 251, distance: 86.8
click at [268, 252] on li "Number Simple numeric values without units" at bounding box center [345, 261] width 232 height 18
click at [299, 162] on p "To enrich screen reader interactions, please activate Accessibility in Grammarl…" at bounding box center [387, 165] width 199 height 6
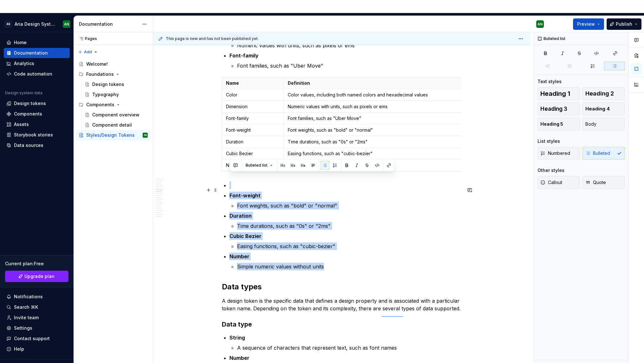
drag, startPoint x: 324, startPoint y: 257, endPoint x: 241, endPoint y: 176, distance: 116.5
click at [241, 181] on ul "Font-weight Font weights, such as "bold" or "normal" Duration Time durations, s…" at bounding box center [345, 225] width 232 height 89
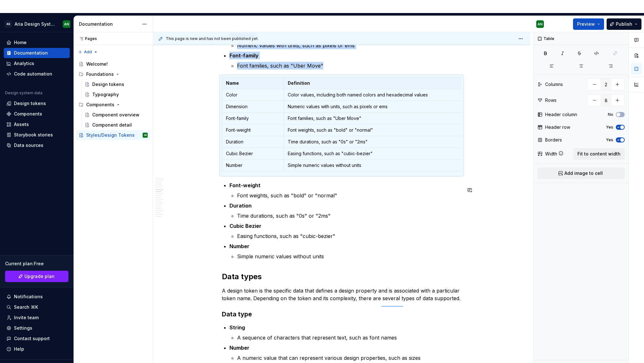
scroll to position [700, 0]
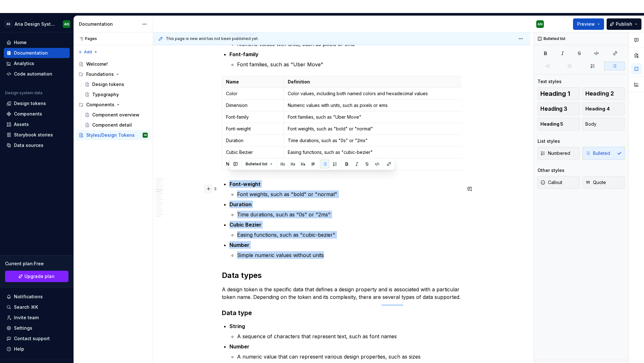
drag, startPoint x: 327, startPoint y: 247, endPoint x: 209, endPoint y: 176, distance: 137.8
click at [222, 176] on div "***** ******* Anatomy Each design token has a unique name and its corresponding…" at bounding box center [342, 291] width 240 height 1694
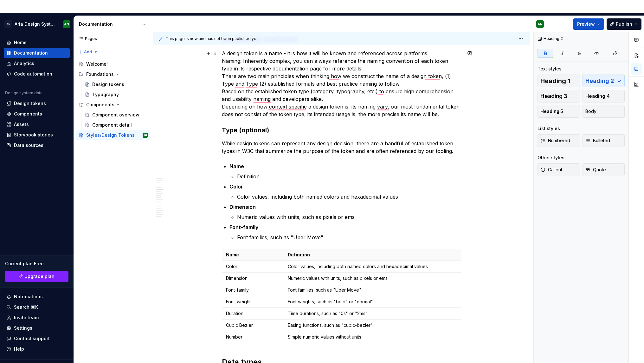
scroll to position [0, 0]
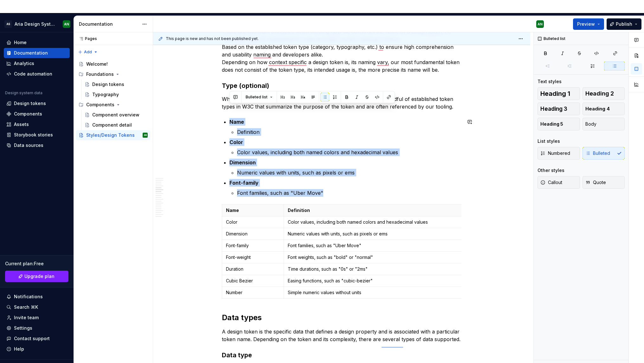
drag, startPoint x: 325, startPoint y: 182, endPoint x: 223, endPoint y: 102, distance: 129.6
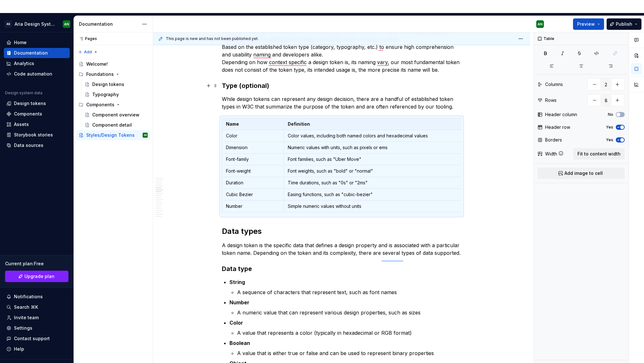
click at [283, 81] on h3 "Type (optional)" at bounding box center [342, 85] width 240 height 9
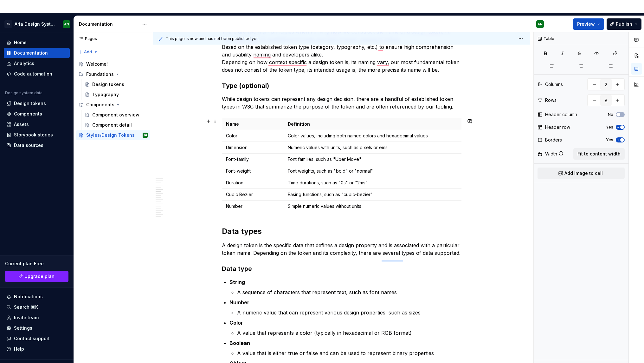
click at [448, 177] on td "Time durations, such as "0s" or "2ms"" at bounding box center [387, 183] width 207 height 12
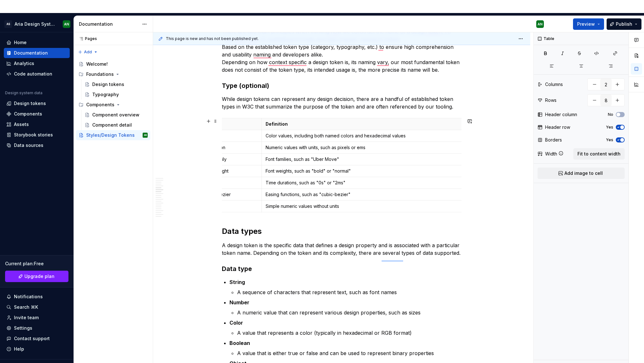
scroll to position [0, 30]
drag, startPoint x: 460, startPoint y: 138, endPoint x: 454, endPoint y: 114, distance: 24.2
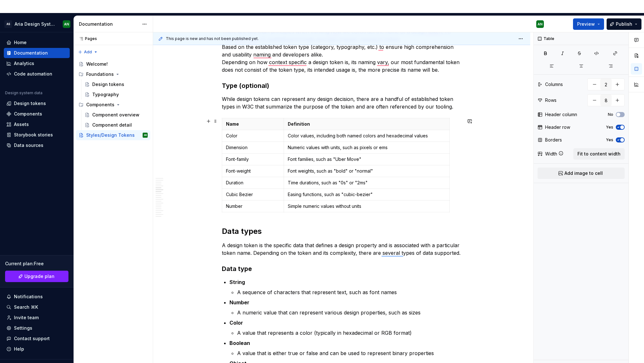
scroll to position [0, 0]
drag, startPoint x: 449, startPoint y: 110, endPoint x: 460, endPoint y: 113, distance: 11.9
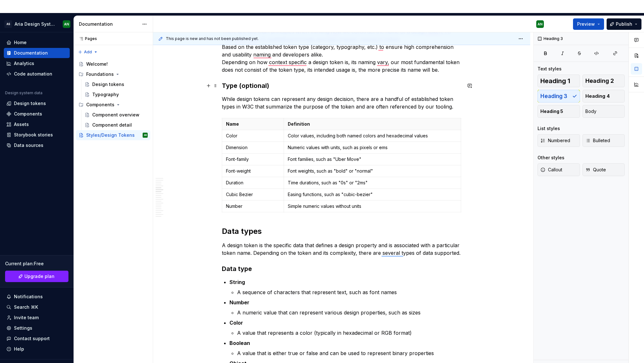
click at [222, 81] on h3 "Type (optional)" at bounding box center [342, 85] width 240 height 9
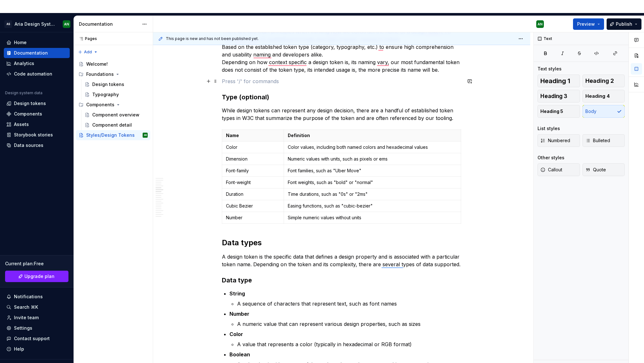
click at [231, 77] on p "To enrich screen reader interactions, please activate Accessibility in Grammarl…" at bounding box center [342, 81] width 240 height 8
click at [209, 77] on button "button" at bounding box center [208, 81] width 9 height 9
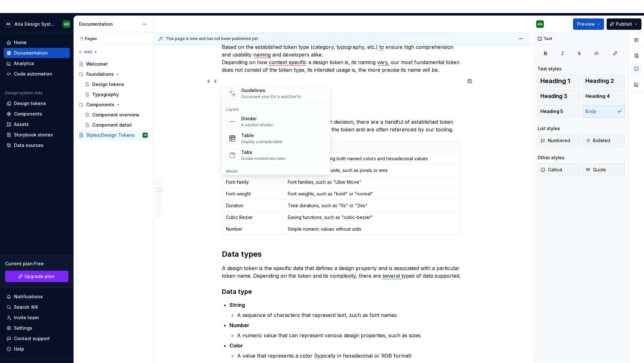
scroll to position [193, 0]
click at [279, 113] on div "Divider A section divider" at bounding box center [283, 119] width 85 height 13
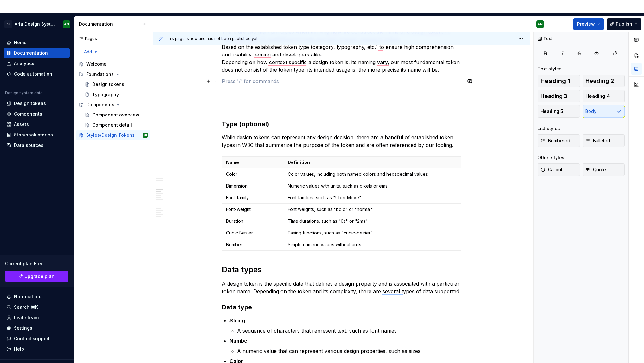
click at [354, 77] on p "To enrich screen reader interactions, please activate Accessibility in Grammarl…" at bounding box center [342, 81] width 240 height 8
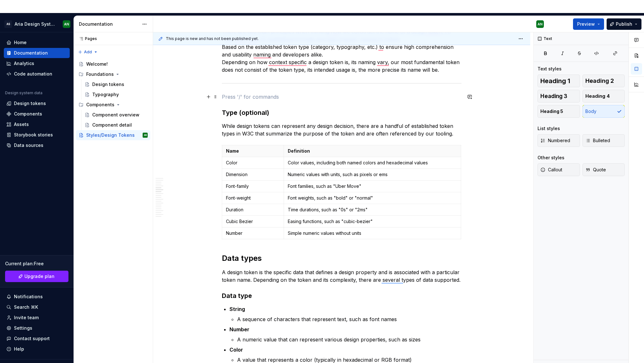
click at [298, 93] on p "To enrich screen reader interactions, please activate Accessibility in Grammarl…" at bounding box center [342, 97] width 240 height 8
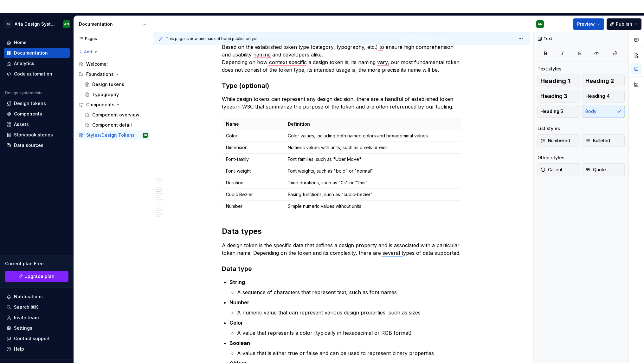
click at [454, 56] on p "A design token is a name - it is how it will be known and referenced across pla…" at bounding box center [342, 39] width 240 height 68
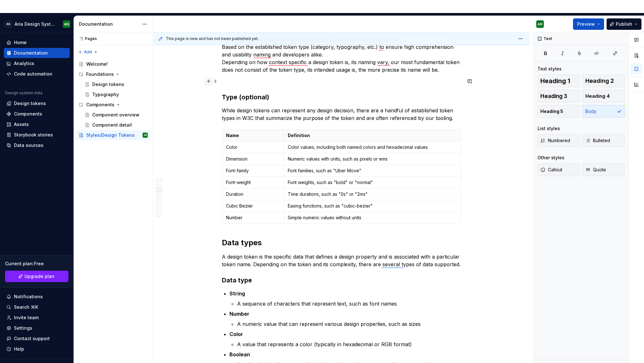
click at [206, 77] on button "button" at bounding box center [208, 81] width 9 height 9
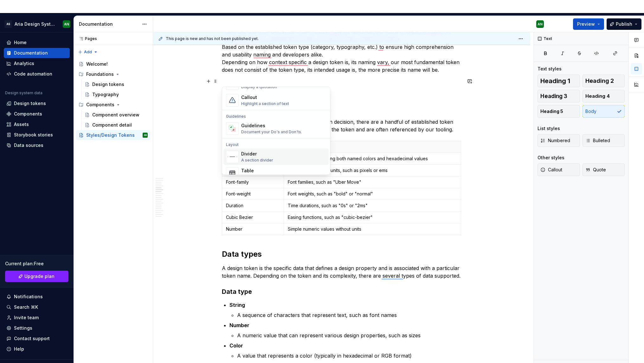
scroll to position [157, 0]
click at [266, 153] on div "Divider" at bounding box center [257, 153] width 32 height 6
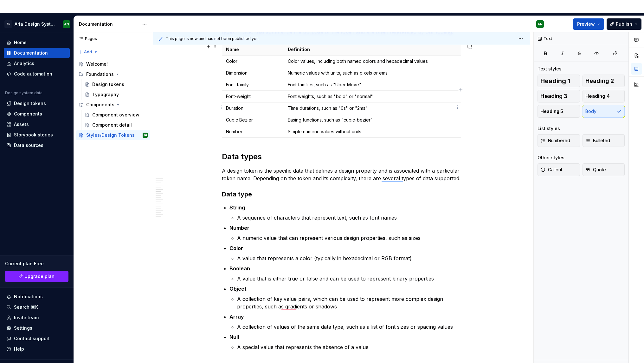
scroll to position [667, 0]
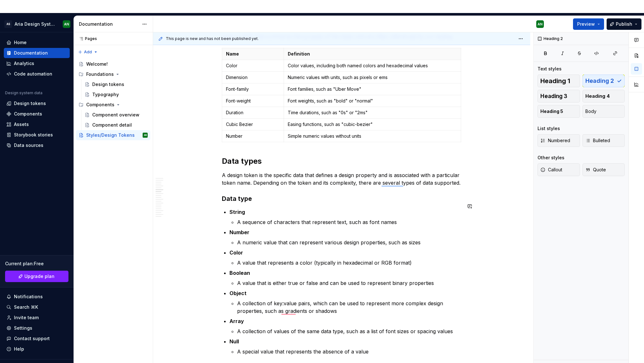
scroll to position [743, 0]
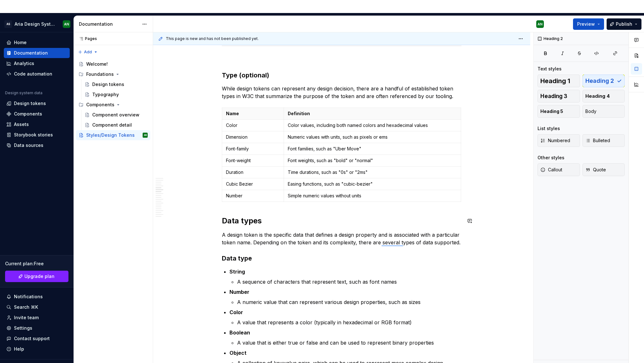
click at [304, 195] on div "***** ******* Anatomy Each design token has a unique name and its corresponding…" at bounding box center [342, 299] width 240 height 1553
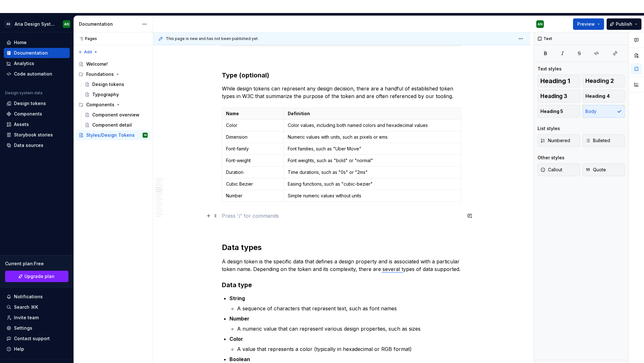
click at [231, 212] on p "To enrich screen reader interactions, please activate Accessibility in Grammarl…" at bounding box center [342, 216] width 240 height 8
click at [209, 211] on button "button" at bounding box center [208, 215] width 9 height 9
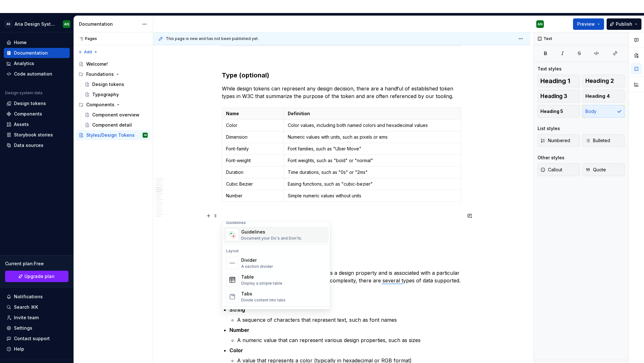
click at [252, 262] on div "Divider" at bounding box center [257, 260] width 32 height 6
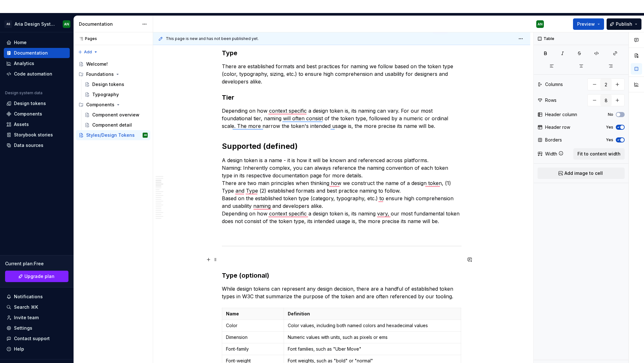
click at [244, 255] on p "To enrich screen reader interactions, please activate Accessibility in Grammarl…" at bounding box center [342, 259] width 240 height 8
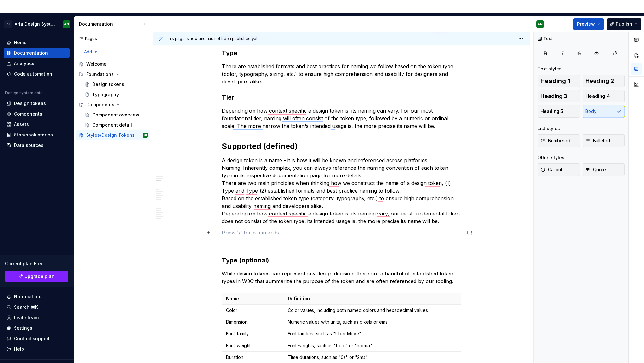
click at [251, 228] on p "To enrich screen reader interactions, please activate Accessibility in Grammarl…" at bounding box center [342, 232] width 240 height 8
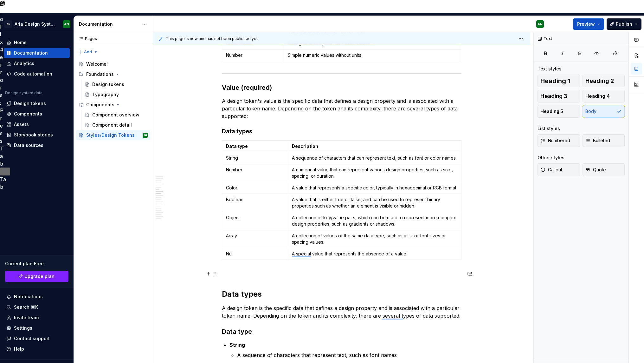
click at [266, 270] on p "To enrich screen reader interactions, please activate Accessibility in Grammarl…" at bounding box center [342, 274] width 240 height 8
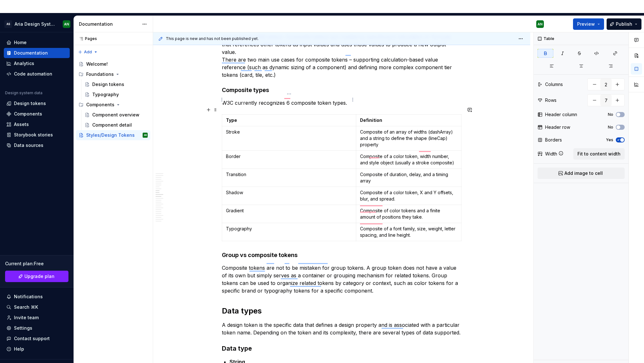
click at [350, 117] on p "Type" at bounding box center [289, 120] width 126 height 6
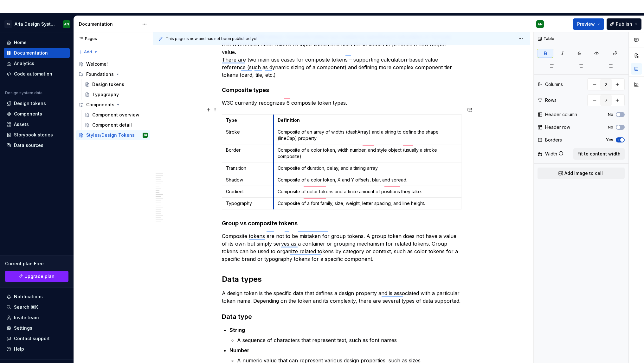
drag, startPoint x: 356, startPoint y: 99, endPoint x: 274, endPoint y: 100, distance: 82.4
click at [274, 114] on td "Definition" at bounding box center [368, 120] width 188 height 12
click at [270, 99] on html "AS Aria Design System AN Home Documentation Analytics Code automation Design sy…" at bounding box center [322, 181] width 644 height 363
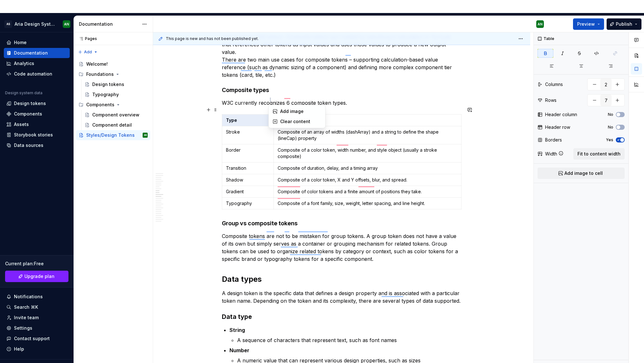
click at [252, 97] on html "AS Aria Design System AN Home Documentation Analytics Code automation Design sy…" at bounding box center [322, 181] width 644 height 363
click at [209, 105] on button "button" at bounding box center [208, 109] width 9 height 9
click at [216, 105] on span at bounding box center [215, 109] width 5 height 9
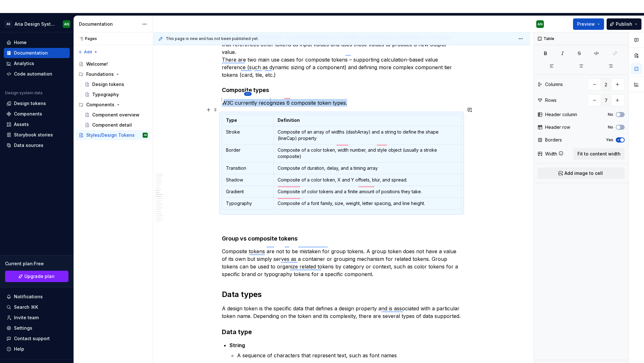
type textarea "*"
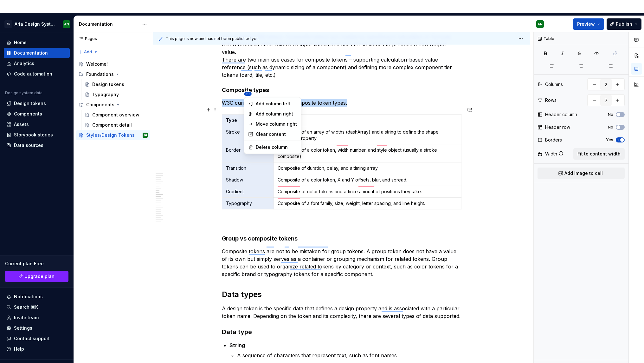
click at [250, 93] on html "AS Aria Design System AN Home Documentation Analytics Code automation Design sy…" at bounding box center [322, 181] width 644 height 363
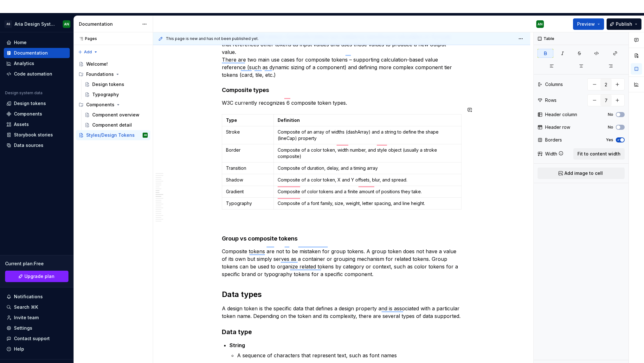
click at [420, 91] on div "***** ******* Anatomy Each design token has a unique name and its corresponding…" at bounding box center [342, 150] width 240 height 1998
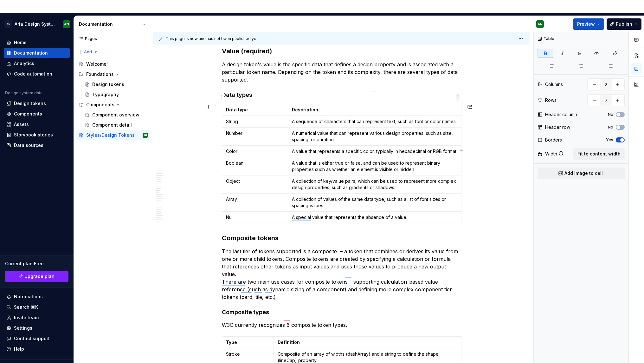
type input "8"
click at [456, 97] on html "AS Aria Design System AN Home Documentation Analytics Code automation Design sy…" at bounding box center [322, 181] width 644 height 363
click at [401, 92] on html "AS Aria Design System AN Home Documentation Analytics Code automation Design sy…" at bounding box center [322, 181] width 644 height 363
click at [354, 106] on p "Description" at bounding box center [374, 109] width 165 height 6
click at [620, 112] on span "button" at bounding box center [618, 114] width 4 height 4
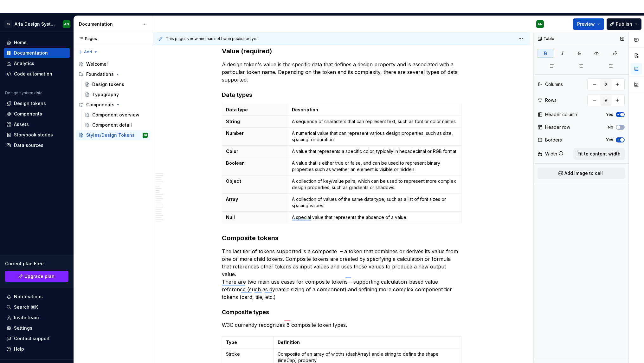
click at [620, 112] on span "button" at bounding box center [622, 114] width 4 height 4
click at [621, 125] on button "No" at bounding box center [620, 127] width 9 height 5
click at [594, 151] on span "Fit to content width" at bounding box center [598, 154] width 43 height 6
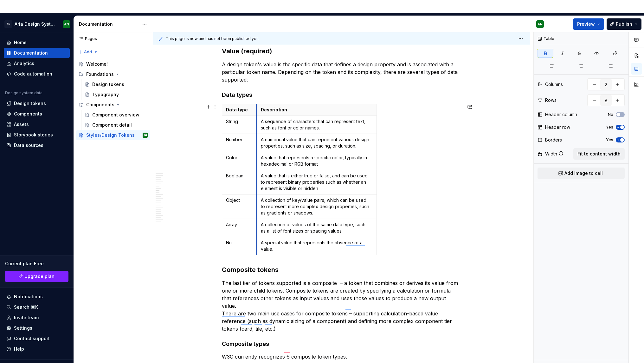
drag, startPoint x: 341, startPoint y: 97, endPoint x: 256, endPoint y: 96, distance: 84.9
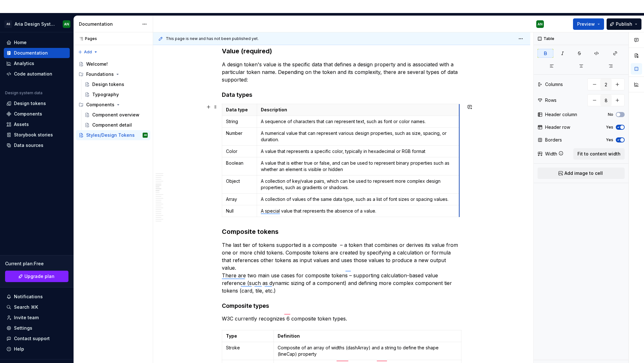
drag, startPoint x: 375, startPoint y: 98, endPoint x: 458, endPoint y: 102, distance: 83.1
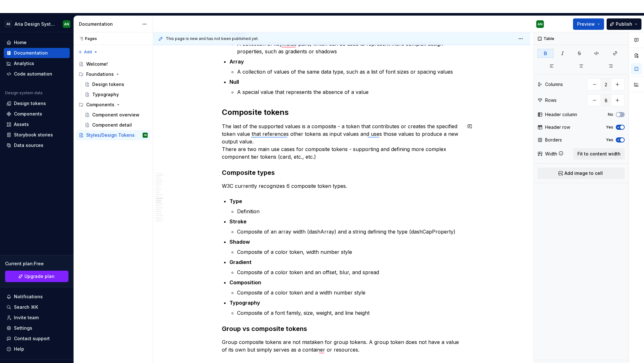
scroll to position [1379, 0]
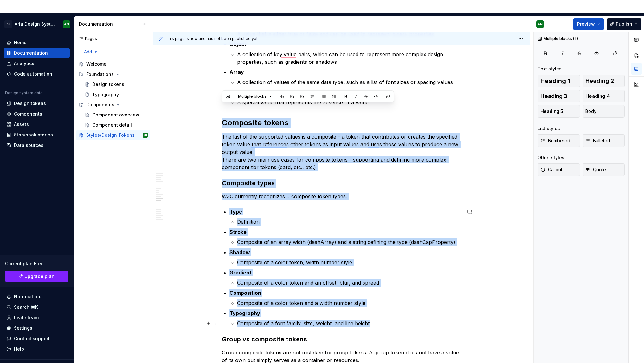
drag, startPoint x: 222, startPoint y: 108, endPoint x: 391, endPoint y: 313, distance: 265.0
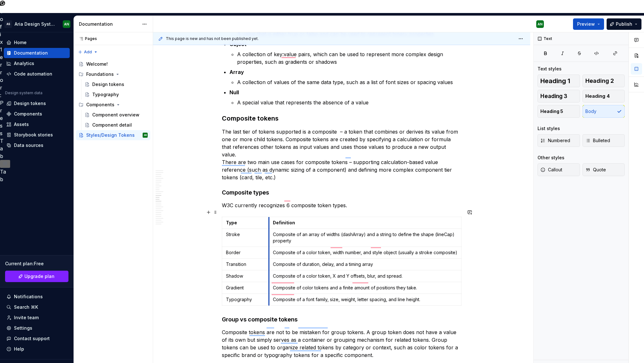
drag, startPoint x: 356, startPoint y: 201, endPoint x: 269, endPoint y: 202, distance: 86.8
click at [269, 217] on td "Definition" at bounding box center [365, 223] width 192 height 12
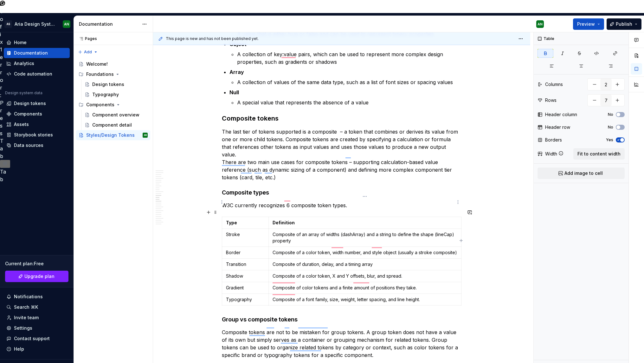
click at [322, 219] on p "Definition" at bounding box center [365, 222] width 185 height 6
click at [618, 125] on span "button" at bounding box center [618, 127] width 4 height 4
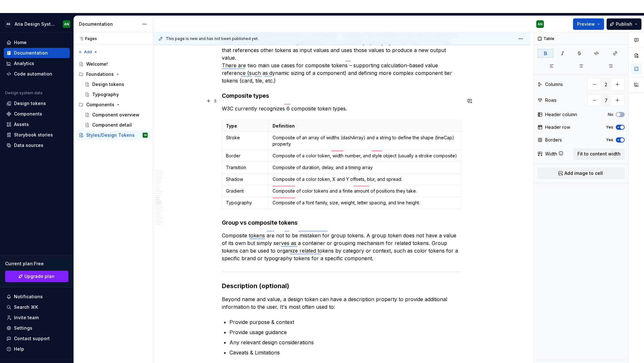
scroll to position [1492, 0]
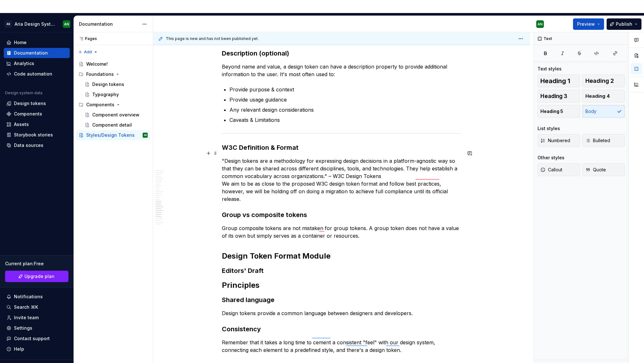
click at [256, 181] on p ""Design tokens are a methodology for expressing design decisions in a platform-…" at bounding box center [342, 180] width 240 height 46
type textarea "*"
